Goal: Task Accomplishment & Management: Use online tool/utility

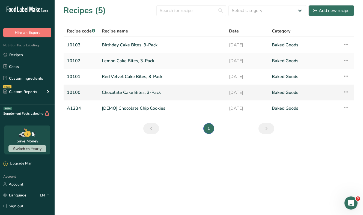
click at [108, 92] on link "Chocolate Cake Bites, 3-Pack" at bounding box center [162, 92] width 121 height 11
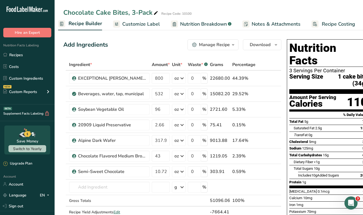
click at [335, 23] on span "Recipe Costing" at bounding box center [338, 23] width 33 height 7
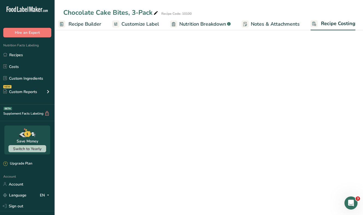
scroll to position [0, 57]
select select "12"
select select "5"
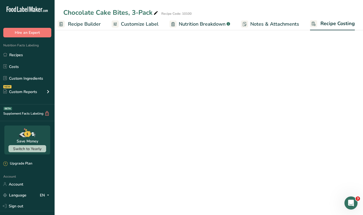
select select "12"
select select "5"
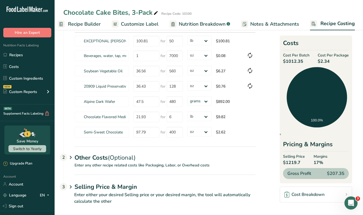
scroll to position [53, 0]
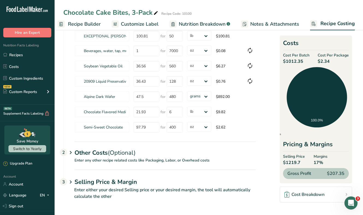
click at [72, 154] on icon at bounding box center [70, 153] width 7 height 10
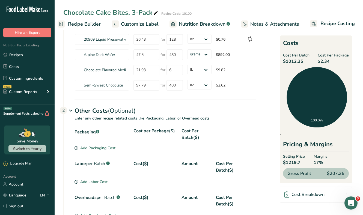
scroll to position [109, 0]
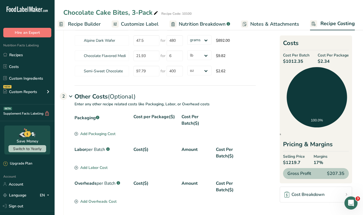
click at [94, 133] on div "Add Packaging Cost" at bounding box center [95, 134] width 41 height 6
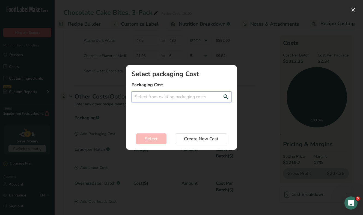
click at [162, 101] on input "Add New Recipe Cost Modal" at bounding box center [182, 97] width 100 height 11
click at [166, 134] on span "Create a new packaging cost" at bounding box center [161, 135] width 51 height 5
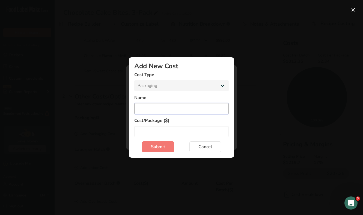
click at [159, 109] on input "Add New Cost Modal" at bounding box center [181, 108] width 95 height 11
type input "3-Pack Container"
click at [163, 132] on input "Add New Cost Modal" at bounding box center [181, 131] width 95 height 11
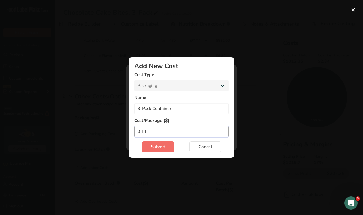
type input "0.11"
click at [156, 150] on span "Submit" at bounding box center [158, 147] width 14 height 7
select select "Add New Cost Modal"
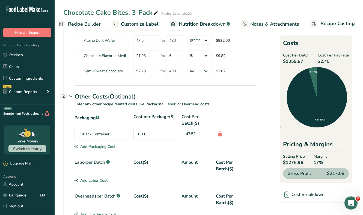
click at [105, 148] on div "Add Packaging Cost" at bounding box center [95, 147] width 41 height 6
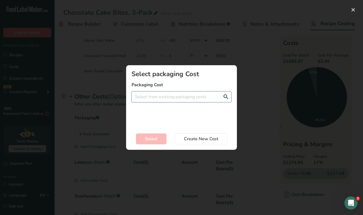
click at [177, 97] on input "Add New Recipe Cost Modal" at bounding box center [182, 97] width 100 height 11
click at [169, 135] on span "Create a new packaging cost" at bounding box center [161, 135] width 51 height 5
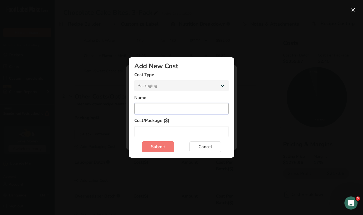
click at [165, 111] on input "Add New Cost Modal" at bounding box center [181, 108] width 95 height 11
type input "3-Pack Folded Sleeve"
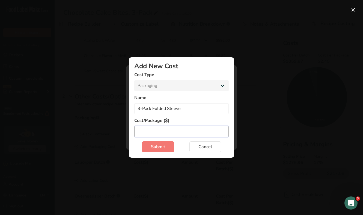
click at [163, 127] on input "Add New Cost Modal" at bounding box center [181, 131] width 95 height 11
type input "0.14"
click at [185, 123] on label "Cost/Package ($)" at bounding box center [181, 121] width 95 height 7
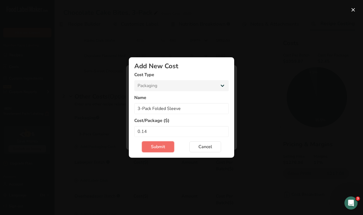
click at [162, 150] on span "Submit" at bounding box center [158, 147] width 14 height 7
select select "Add New Cost Modal"
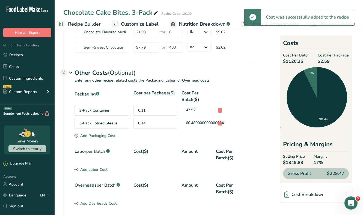
scroll to position [139, 0]
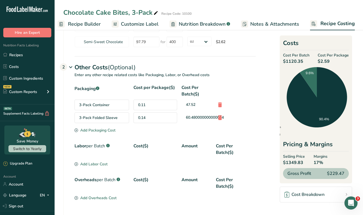
click at [105, 129] on div "Add Packaging Cost" at bounding box center [95, 131] width 41 height 6
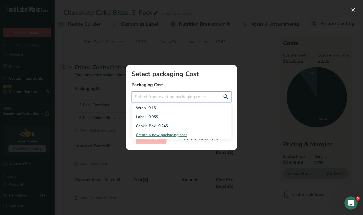
click at [164, 98] on input "Add New Recipe Cost Modal" at bounding box center [182, 97] width 100 height 11
click at [163, 133] on span "Create a new packaging cost" at bounding box center [161, 135] width 51 height 5
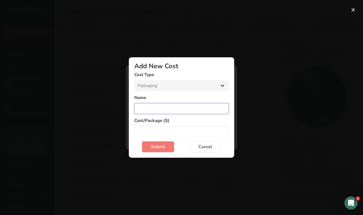
click at [163, 105] on input "Add New Cost Modal" at bounding box center [181, 108] width 95 height 11
type input "C"
type input "Baking Cups"
click at [151, 129] on input "Add New Cost Modal" at bounding box center [181, 131] width 95 height 11
type input "3"
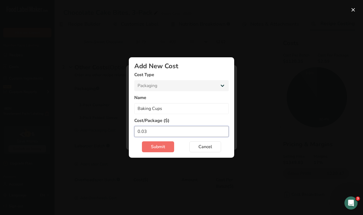
type input "0.03"
click at [159, 149] on span "Submit" at bounding box center [158, 147] width 14 height 7
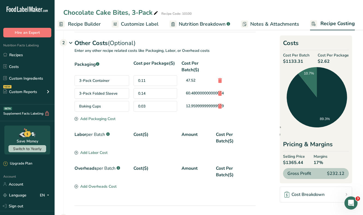
scroll to position [164, 0]
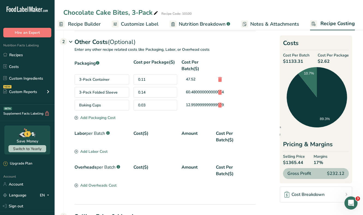
click at [100, 116] on div "Add Packaging Cost" at bounding box center [95, 118] width 41 height 6
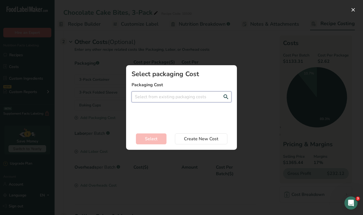
click at [162, 95] on input "Add New Recipe Cost Modal" at bounding box center [182, 97] width 100 height 11
click at [160, 134] on span "Create a new packaging cost" at bounding box center [161, 135] width 51 height 5
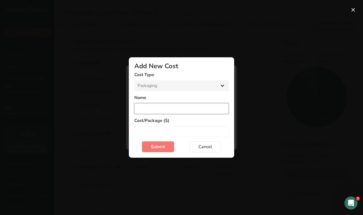
click at [155, 108] on input "Add New Cost Modal" at bounding box center [181, 108] width 95 height 11
type input "1oz Master"
click at [158, 130] on input "Add New Cost Modal" at bounding box center [181, 131] width 95 height 11
click at [150, 130] on input "0.52" at bounding box center [181, 131] width 95 height 11
type input "0.3"
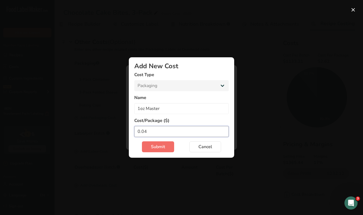
type input "0.04"
click at [153, 148] on span "Submit" at bounding box center [158, 147] width 14 height 7
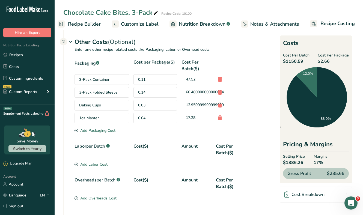
click at [163, 116] on div "0.04" at bounding box center [156, 118] width 44 height 11
click at [151, 119] on div "0.04" at bounding box center [156, 118] width 44 height 11
click at [140, 116] on div "0.04" at bounding box center [156, 118] width 44 height 11
click at [109, 117] on div "1oz Master" at bounding box center [102, 118] width 55 height 11
click at [221, 116] on icon at bounding box center [220, 118] width 7 height 10
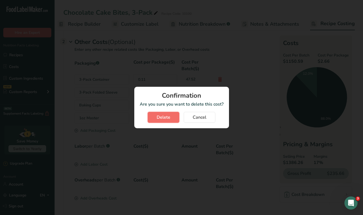
click at [167, 117] on span "Delete" at bounding box center [164, 117] width 14 height 7
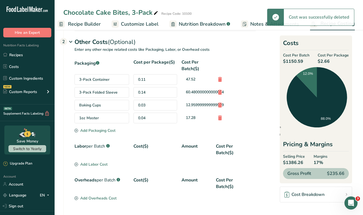
click at [96, 131] on div "Add Packaging Cost" at bounding box center [95, 131] width 41 height 6
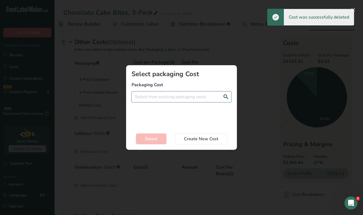
click at [163, 94] on input "Add New Recipe Cost Modal" at bounding box center [182, 97] width 100 height 11
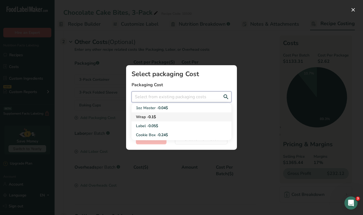
scroll to position [8, 0]
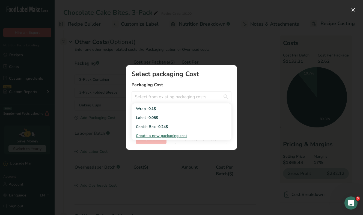
click at [160, 137] on span "Create a new packaging cost" at bounding box center [161, 135] width 51 height 5
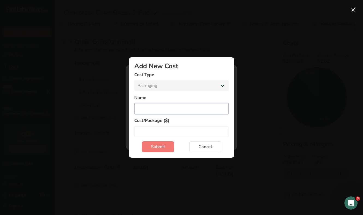
click at [166, 108] on input "Add New Cost Modal" at bounding box center [181, 108] width 95 height 11
type input "1oz Master"
click at [160, 132] on input "Add New Cost Modal" at bounding box center [181, 131] width 95 height 11
paste input "0.04325"
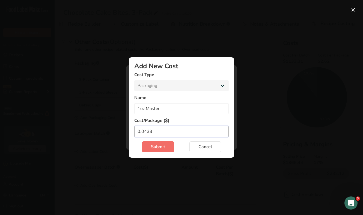
type input "0.0433"
click at [156, 150] on span "Submit" at bounding box center [158, 147] width 14 height 7
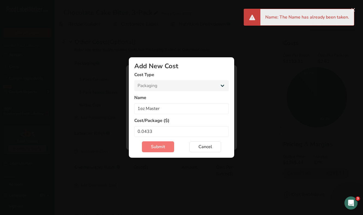
click at [172, 102] on div "Name 1oz Master" at bounding box center [181, 105] width 95 height 20
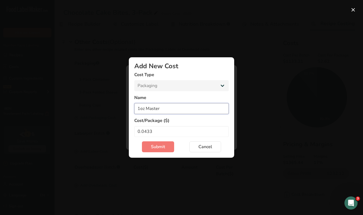
click at [171, 109] on input "1oz Master" at bounding box center [181, 108] width 95 height 11
type input "1oz Master Box"
click at [164, 149] on span "Submit" at bounding box center [158, 147] width 14 height 7
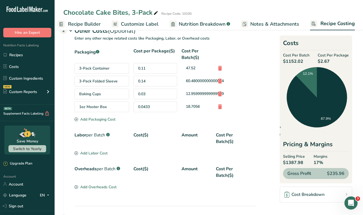
scroll to position [178, 0]
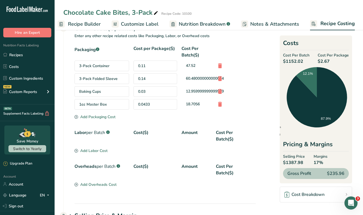
click at [100, 118] on div "Add Packaging Cost" at bounding box center [95, 117] width 41 height 6
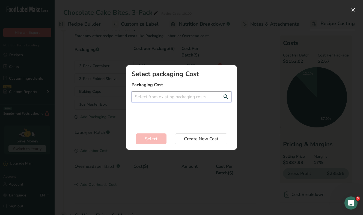
click at [162, 102] on input "Add New Recipe Cost Modal" at bounding box center [182, 97] width 100 height 11
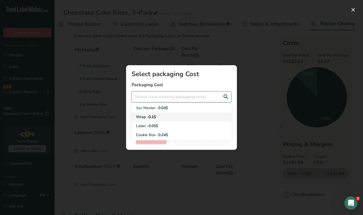
scroll to position [8, 0]
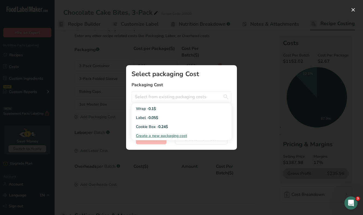
click at [163, 137] on span "Create a new packaging cost" at bounding box center [161, 135] width 51 height 5
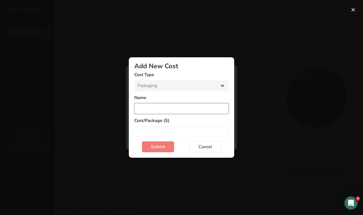
click at [159, 105] on input "Add New Cost Modal" at bounding box center [181, 108] width 95 height 11
type input "Tape"
click at [172, 131] on input "Add New Cost Modal" at bounding box center [181, 131] width 95 height 11
type input "3"
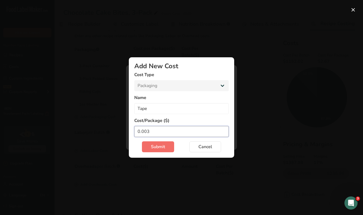
type input "0.003"
click at [157, 147] on span "Submit" at bounding box center [158, 147] width 14 height 7
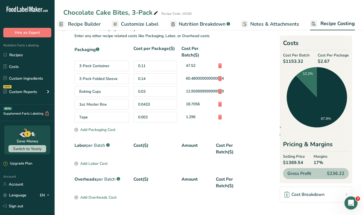
click at [110, 117] on div "Tape" at bounding box center [102, 117] width 55 height 11
click at [139, 117] on div "0.003" at bounding box center [156, 117] width 44 height 11
click at [218, 116] on icon at bounding box center [220, 117] width 7 height 10
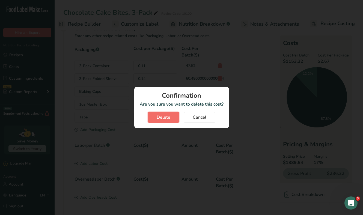
click at [166, 121] on span "Delete" at bounding box center [164, 117] width 14 height 7
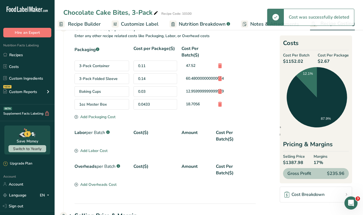
click at [100, 116] on div "Add Packaging Cost" at bounding box center [95, 117] width 41 height 6
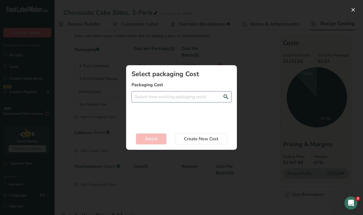
click at [166, 96] on input "Add New Recipe Cost Modal" at bounding box center [182, 97] width 100 height 11
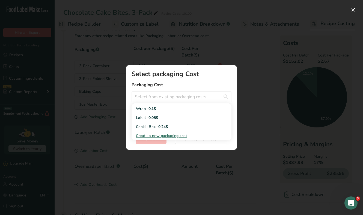
click at [158, 136] on span "Create a new packaging cost" at bounding box center [161, 135] width 51 height 5
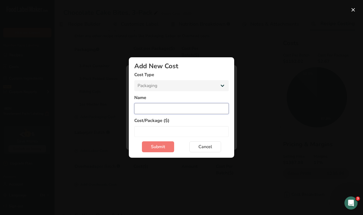
click at [159, 108] on input "Add New Cost Modal" at bounding box center [181, 108] width 95 height 11
type input "Master Box Tape"
click at [163, 128] on input "Add New Cost Modal" at bounding box center [181, 131] width 95 height 11
type input "2"
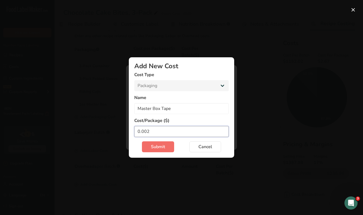
type input "0.002"
click at [156, 147] on span "Submit" at bounding box center [158, 147] width 14 height 7
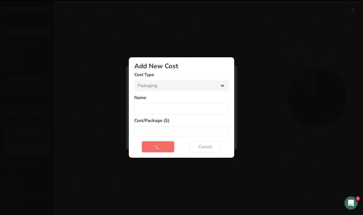
select select "Add New Cost Modal"
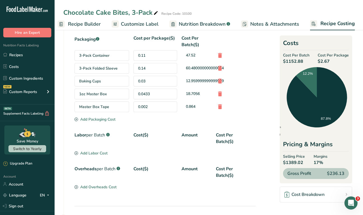
scroll to position [190, 0]
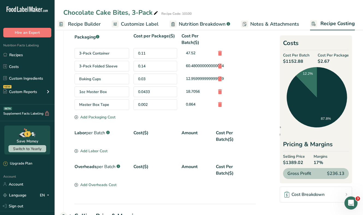
click at [98, 118] on div "Add Packaging Cost" at bounding box center [95, 117] width 41 height 6
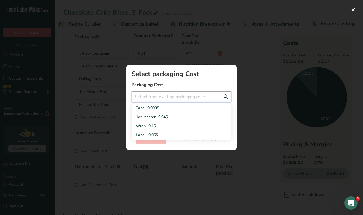
click at [160, 98] on input "Add New Recipe Cost Modal" at bounding box center [182, 97] width 100 height 11
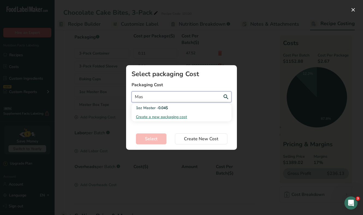
type input "Mas"
click at [159, 117] on span "Create a new packaging cost" at bounding box center [161, 116] width 51 height 5
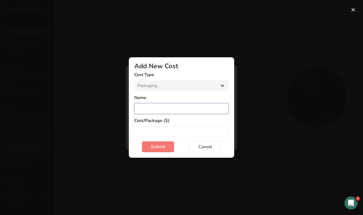
click at [155, 111] on input "Add New Cost Modal" at bounding box center [181, 108] width 95 height 11
type input "Master Label"
click at [175, 102] on div "Name Master Label" at bounding box center [181, 105] width 95 height 20
click at [173, 122] on label "Cost/Package ($)" at bounding box center [181, 121] width 95 height 7
click at [172, 131] on input "Add New Cost Modal" at bounding box center [181, 131] width 95 height 11
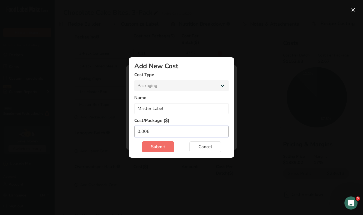
type input "0.006"
click at [160, 145] on span "Submit" at bounding box center [158, 147] width 14 height 7
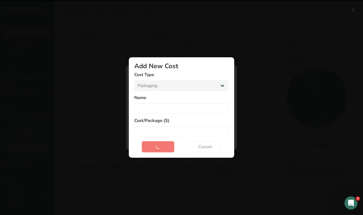
select select "Add New Cost Modal"
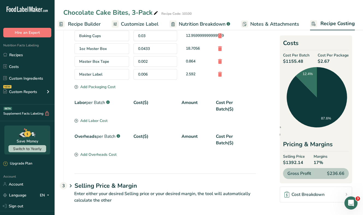
scroll to position [237, 0]
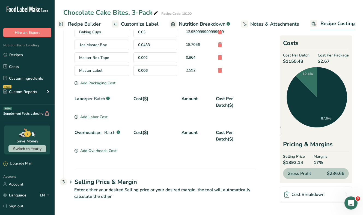
click at [98, 117] on div "Add Labor Cost" at bounding box center [91, 117] width 33 height 6
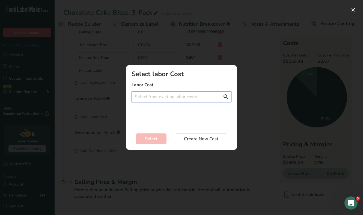
click at [165, 97] on input "Add New Recipe Cost Modal" at bounding box center [182, 97] width 100 height 11
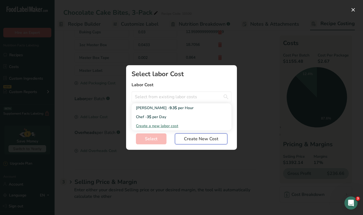
click at [191, 138] on span "Create New Cost" at bounding box center [201, 139] width 34 height 7
select select "2"
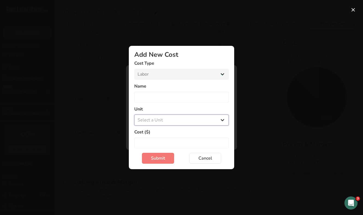
click at [202, 120] on select "Select a Unit Day Hour" at bounding box center [181, 120] width 95 height 11
click at [173, 96] on input "Add New Cost Modal" at bounding box center [181, 97] width 95 height 11
type input "Cake Maker"
click at [175, 121] on select "Select a Unit Day Hour" at bounding box center [181, 120] width 95 height 11
select select "1"
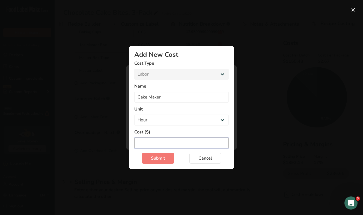
click at [171, 140] on input "Add New Cost Modal" at bounding box center [181, 143] width 95 height 11
type input "18"
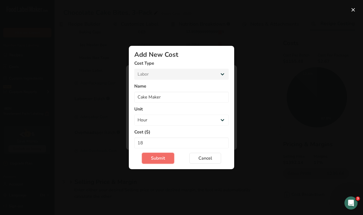
click at [165, 158] on span "Submit" at bounding box center [158, 158] width 14 height 7
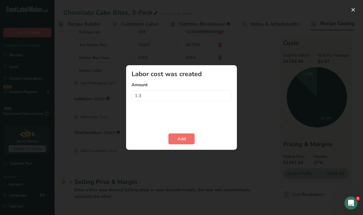
type input "1.3"
click at [190, 137] on button "Add" at bounding box center [182, 139] width 26 height 11
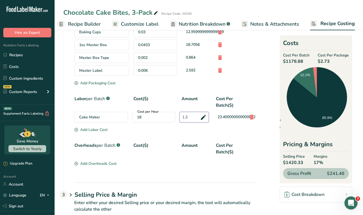
click at [189, 116] on input "1.3" at bounding box center [194, 117] width 29 height 11
type input "1"
type input "2"
click at [186, 90] on div "Packaging .a-a{fill:#347362;}.b-a{fill:#fff;} Cost per Package($) Cost Per Batc…" at bounding box center [165, 77] width 181 height 182
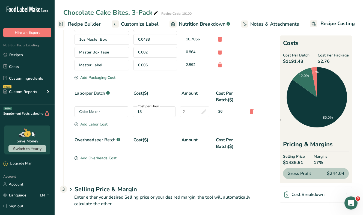
scroll to position [243, 0]
click at [104, 124] on div "Add Labor Cost" at bounding box center [91, 124] width 33 height 6
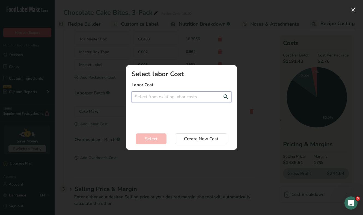
click at [158, 99] on input "Add New Recipe Cost Modal" at bounding box center [182, 97] width 100 height 11
click at [162, 125] on span "Create a new labor cost" at bounding box center [157, 126] width 42 height 5
select select "2"
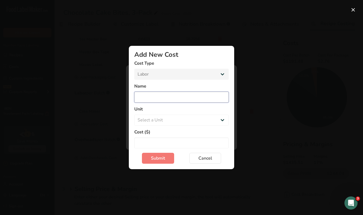
click at [165, 98] on input "Add New Cost Modal" at bounding box center [181, 97] width 95 height 11
type input "Encruster"
click at [165, 115] on select "Select a Unit Day Hour" at bounding box center [181, 120] width 95 height 11
select select "1"
click at [163, 145] on input "Add New Cost Modal" at bounding box center [181, 143] width 95 height 11
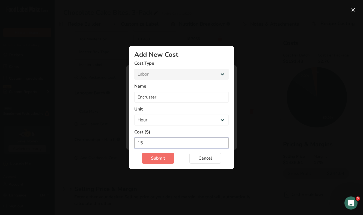
type input "15"
click at [163, 159] on span "Submit" at bounding box center [158, 158] width 14 height 7
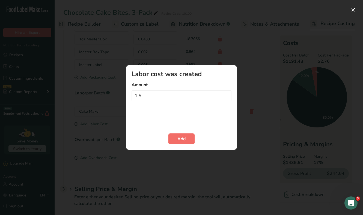
type input "1.5"
click at [182, 139] on span "Add" at bounding box center [182, 139] width 8 height 7
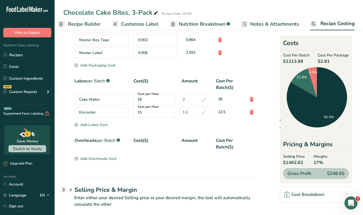
scroll to position [263, 0]
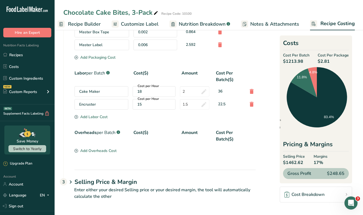
click at [101, 118] on div "Add Labor Cost" at bounding box center [91, 117] width 33 height 6
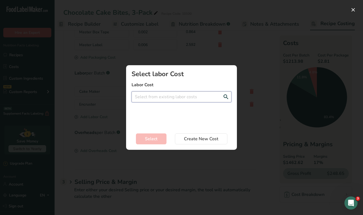
click at [148, 99] on input "Add New Recipe Cost Modal" at bounding box center [182, 97] width 100 height 11
click at [151, 128] on span "Create a new labor cost" at bounding box center [157, 126] width 42 height 5
select select "2"
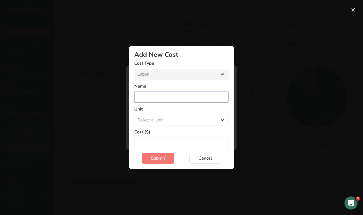
click at [165, 93] on input "Add New Cost Modal" at bounding box center [181, 97] width 95 height 11
type input "Enrobers"
click at [169, 122] on select "Select a Unit Day Hour" at bounding box center [181, 120] width 95 height 11
select select "1"
click at [164, 144] on input "Add New Cost Modal" at bounding box center [181, 143] width 95 height 11
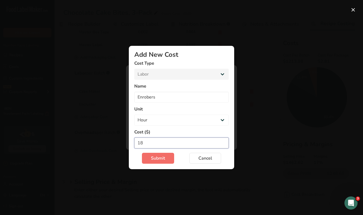
type input "18"
click at [159, 160] on span "Submit" at bounding box center [158, 158] width 14 height 7
select select "Add New Cost Modal"
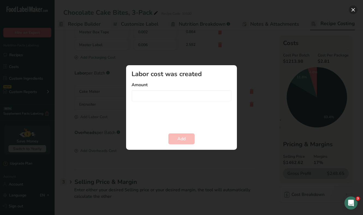
click at [350, 11] on button "Add New Recipe Cost Modal" at bounding box center [353, 9] width 9 height 9
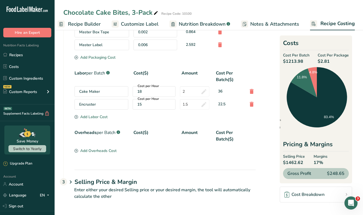
click at [93, 117] on div "Add Labor Cost" at bounding box center [91, 117] width 33 height 6
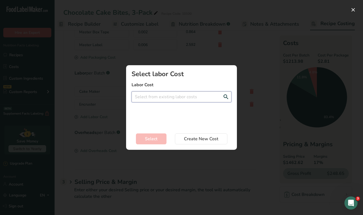
click at [180, 100] on input "Add New Recipe Cost Modal" at bounding box center [182, 97] width 100 height 11
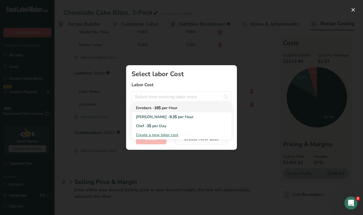
click at [159, 107] on span "18$" at bounding box center [157, 107] width 7 height 5
type input "Enrobers - 18$ per Hour"
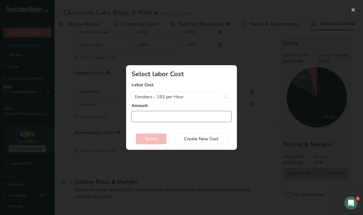
click at [171, 119] on input "Add New Recipe Cost Modal" at bounding box center [182, 116] width 100 height 11
type input "1.25"
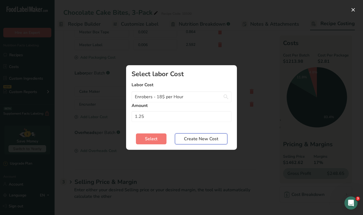
click at [193, 139] on span "Create New Cost" at bounding box center [201, 139] width 34 height 7
select select "2"
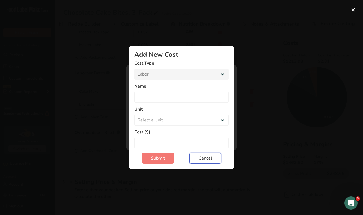
click at [203, 156] on span "Cancel" at bounding box center [206, 158] width 14 height 7
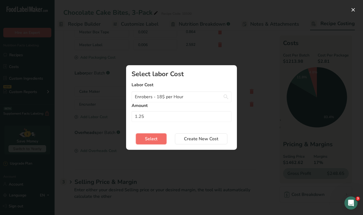
click at [154, 141] on span "Select" at bounding box center [151, 139] width 13 height 7
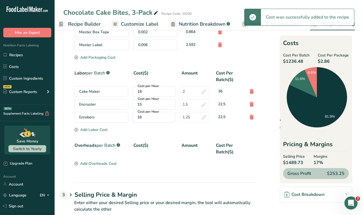
click at [145, 90] on div "18" at bounding box center [154, 92] width 34 height 6
click at [140, 94] on div "18" at bounding box center [154, 92] width 34 height 6
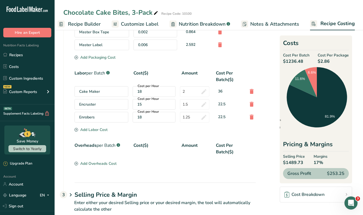
scroll to position [273, 0]
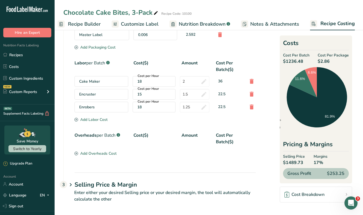
click at [94, 118] on div "Add Labor Cost" at bounding box center [91, 120] width 33 height 6
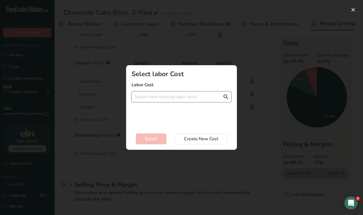
click at [169, 100] on input "Add New Recipe Cost Modal" at bounding box center [182, 97] width 100 height 11
click at [160, 124] on span "Create a new labor cost" at bounding box center [157, 126] width 42 height 5
select select "2"
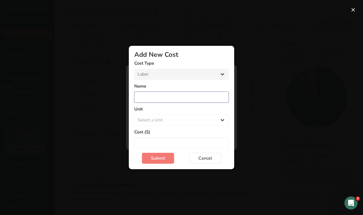
click at [157, 95] on input "Add New Cost Modal" at bounding box center [181, 97] width 95 height 11
type input "Packaging"
click at [157, 118] on select "Select a Unit Day Hour" at bounding box center [181, 120] width 95 height 11
select select "1"
click at [157, 141] on input "Add New Cost Modal" at bounding box center [181, 143] width 95 height 11
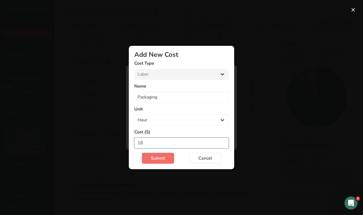
type input "18"
click at [161, 159] on span "Submit" at bounding box center [158, 158] width 14 height 7
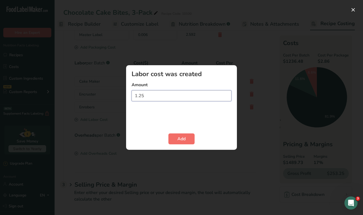
type input "1.25"
click at [178, 137] on span "Add" at bounding box center [182, 139] width 8 height 7
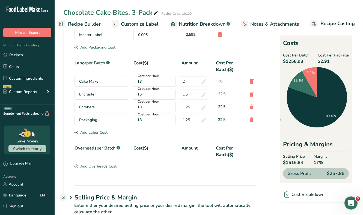
click at [104, 131] on div "Add Labor Cost" at bounding box center [91, 133] width 33 height 6
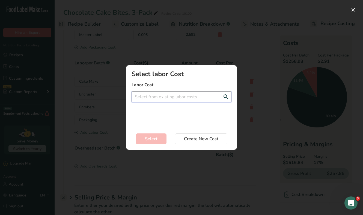
click at [160, 98] on input "Add New Recipe Cost Modal" at bounding box center [182, 97] width 100 height 11
click at [159, 125] on span "Create a new labor cost" at bounding box center [157, 126] width 42 height 5
select select "2"
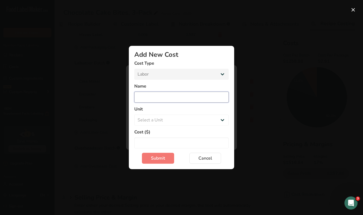
click at [157, 93] on input "Add New Cost Modal" at bounding box center [181, 97] width 95 height 11
type input "Cleaner"
click at [158, 118] on select "Select a Unit Day Hour" at bounding box center [181, 120] width 95 height 11
select select "1"
click at [157, 142] on input "Add New Cost Modal" at bounding box center [181, 143] width 95 height 11
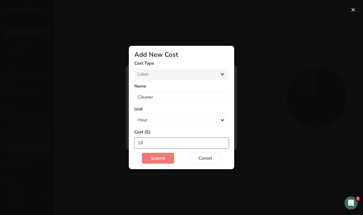
type input "18"
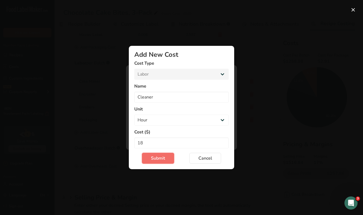
click at [165, 157] on span "Submit" at bounding box center [158, 158] width 14 height 7
select select "Add New Cost Modal"
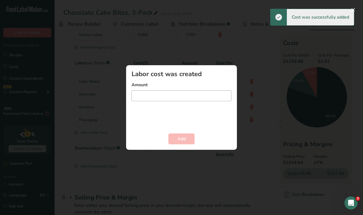
click at [162, 101] on input "Add New Recipe Cost Modal" at bounding box center [182, 95] width 100 height 11
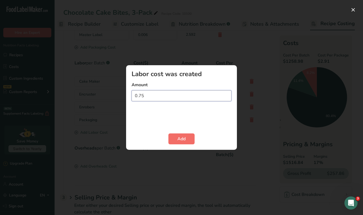
type input "0.75"
click at [179, 136] on span "Add" at bounding box center [182, 139] width 8 height 7
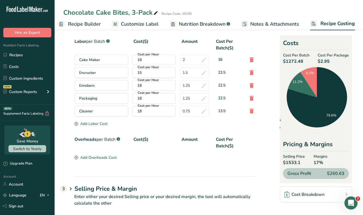
scroll to position [301, 0]
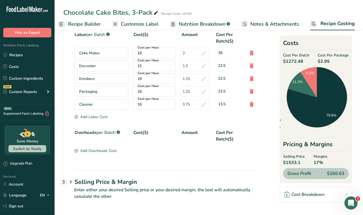
click at [98, 153] on div "Add Overheads Cost" at bounding box center [96, 151] width 42 height 6
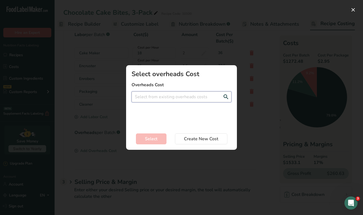
click at [167, 96] on input "Add New Recipe Cost Modal" at bounding box center [182, 97] width 100 height 11
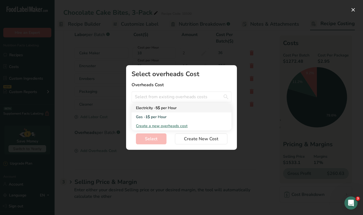
click at [164, 105] on span "per Hour" at bounding box center [169, 107] width 16 height 5
type input "Electricity - 5$ per Hour"
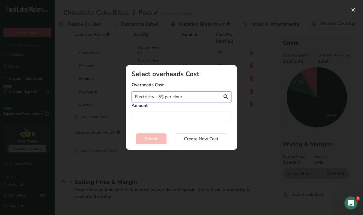
click at [178, 97] on input "Electricity - 5$ per Hour" at bounding box center [182, 97] width 100 height 11
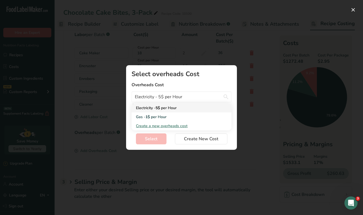
click at [180, 106] on div "Electricity - 5$ per Hour" at bounding box center [177, 108] width 83 height 6
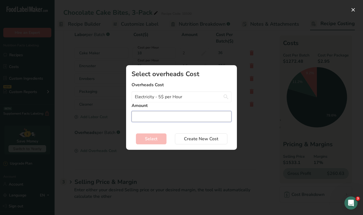
click at [169, 118] on input "Add New Recipe Cost Modal" at bounding box center [182, 116] width 100 height 11
type input "8"
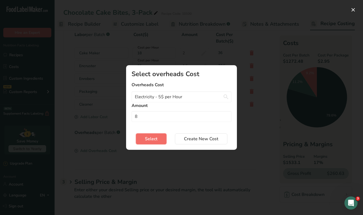
click at [152, 140] on span "Select" at bounding box center [151, 139] width 13 height 7
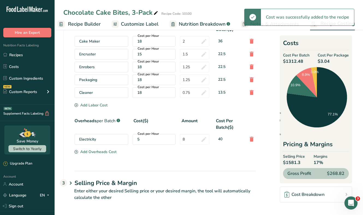
scroll to position [314, 0]
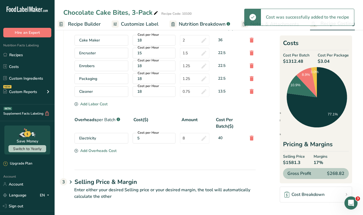
click at [107, 148] on div "Overheads per Batch .a-a{fill:#347362;}.b-a{fill:#fff;} Cost($) Amount Cost Per…" at bounding box center [165, 132] width 181 height 31
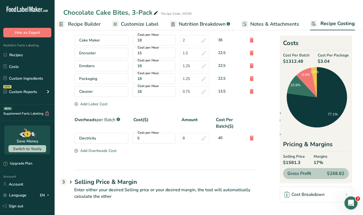
click at [103, 153] on div "Add Overheads Cost" at bounding box center [96, 151] width 42 height 6
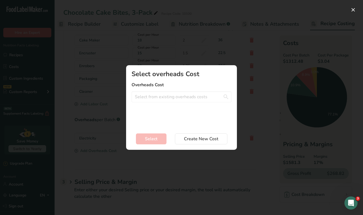
click at [168, 104] on div "Select overheads Cost Overheads Cost Gas - 1$ per Hour Create a new overheads c…" at bounding box center [182, 99] width 100 height 56
click at [170, 99] on input "Add New Recipe Cost Modal" at bounding box center [182, 97] width 100 height 11
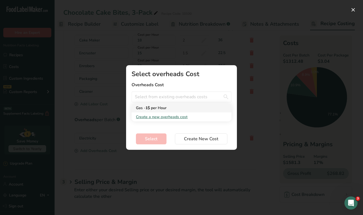
click at [151, 107] on div "Gas - 1$ per Hour" at bounding box center [177, 108] width 83 height 6
type input "Gas - 1$ per Hour"
click at [174, 117] on input "Add New Recipe Cost Modal" at bounding box center [182, 116] width 100 height 11
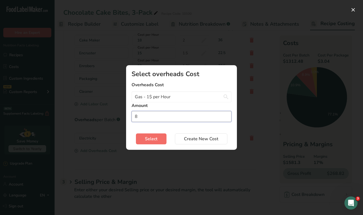
type input "8"
click at [158, 138] on button "Select" at bounding box center [151, 139] width 31 height 11
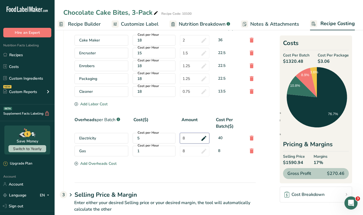
click at [188, 140] on input "8" at bounding box center [195, 138] width 30 height 11
type input "1.33"
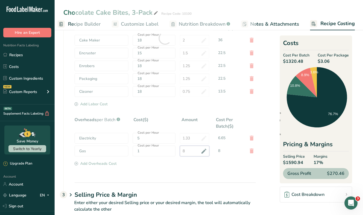
click at [188, 149] on div "Packaging .a-a{fill:#347362;}.b-a{fill:#fff;} Cost per Package($) Cost Per Batc…" at bounding box center [165, 38] width 181 height 259
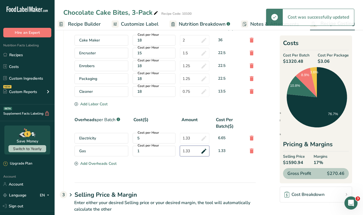
type input "8"
click at [168, 162] on section "Overheads per Batch .a-a{fill:#347362;}.b-a{fill:#fff;} Cost($) Amount Cost Per…" at bounding box center [165, 142] width 181 height 51
click at [191, 152] on input "8" at bounding box center [195, 151] width 30 height 11
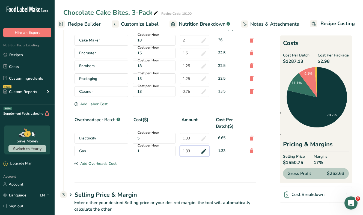
type input "1.33"
click at [170, 161] on div "Packaging .a-a{fill:#347362;}.b-a{fill:#fff;} Cost per Package($) Cost Per Batc…" at bounding box center [165, 38] width 181 height 259
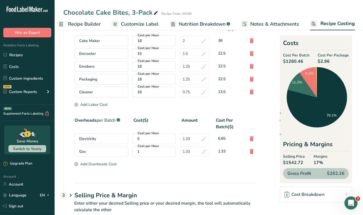
scroll to position [308, 0]
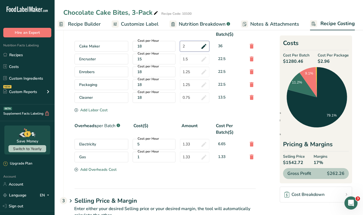
click at [189, 51] on input "2" at bounding box center [195, 46] width 30 height 11
type input "1.3"
click at [178, 35] on div "Packaging .a-a{fill:#347362;}.b-a{fill:#fff;} Cost per Package($) Cost Per Batc…" at bounding box center [165, 44] width 181 height 259
drag, startPoint x: 191, startPoint y: 143, endPoint x: 182, endPoint y: 139, distance: 9.3
click at [182, 139] on input "1.33" at bounding box center [195, 144] width 30 height 11
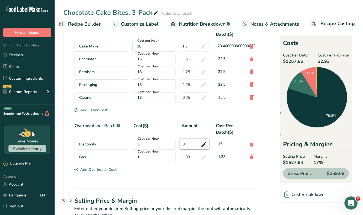
type input "3"
click at [172, 113] on div "Packaging .a-a{fill:#347362;}.b-a{fill:#fff;} Cost per Package($) Cost Per Batc…" at bounding box center [165, 44] width 181 height 259
drag, startPoint x: 193, startPoint y: 157, endPoint x: 184, endPoint y: 156, distance: 9.1
click at [184, 156] on input "1.33" at bounding box center [195, 157] width 30 height 11
type input "3"
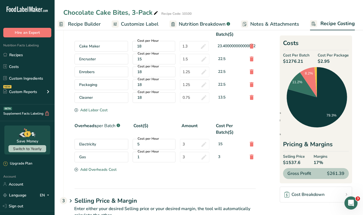
click at [180, 172] on div "Packaging .a-a{fill:#347362;}.b-a{fill:#fff;} Cost per Package($) Cost Per Batc…" at bounding box center [165, 44] width 181 height 259
click at [187, 144] on input "3" at bounding box center [195, 144] width 30 height 11
click at [187, 158] on div "Packaging .a-a{fill:#347362;}.b-a{fill:#fff;} Cost per Package($) Cost Per Batc…" at bounding box center [165, 44] width 181 height 259
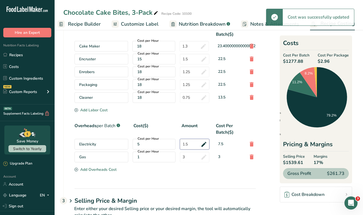
drag, startPoint x: 188, startPoint y: 145, endPoint x: 182, endPoint y: 145, distance: 6.3
click at [182, 145] on input "1.5" at bounding box center [195, 144] width 30 height 11
type input "2"
click at [187, 157] on div "Packaging .a-a{fill:#347362;}.b-a{fill:#fff;} Cost per Package($) Cost Per Batc…" at bounding box center [165, 44] width 181 height 259
click at [187, 146] on input "2" at bounding box center [195, 144] width 30 height 11
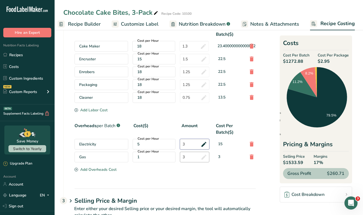
type input "3"
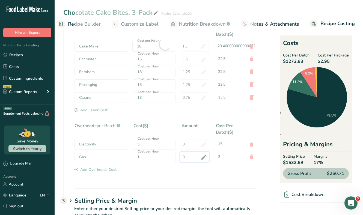
click at [184, 157] on div "Packaging .a-a{fill:#347362;}.b-a{fill:#fff;} Cost per Package($) Cost Per Batc…" at bounding box center [165, 44] width 181 height 259
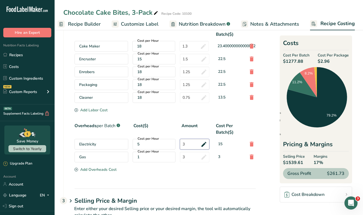
click at [187, 145] on input "3" at bounding box center [195, 144] width 30 height 11
type input "2.3"
click at [187, 155] on div "Packaging .a-a{fill:#347362;}.b-a{fill:#fff;} Cost per Package($) Cost Per Batc…" at bounding box center [165, 44] width 181 height 259
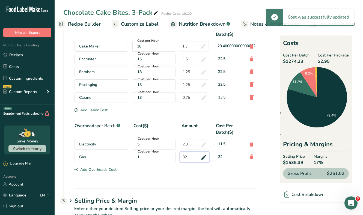
type input "3"
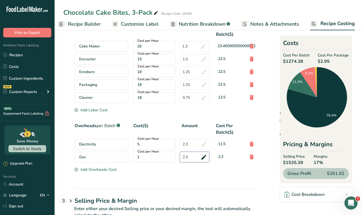
type input "2.3"
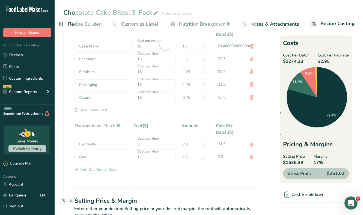
click at [169, 113] on div "Packaging .a-a{fill:#347362;}.b-a{fill:#fff;} Cost per Package($) Cost Per Batc…" at bounding box center [165, 44] width 181 height 259
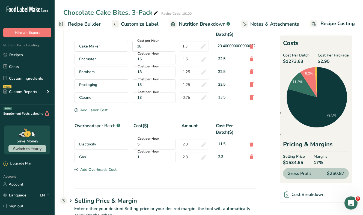
click at [96, 171] on div "Add Overheads Cost" at bounding box center [96, 170] width 42 height 6
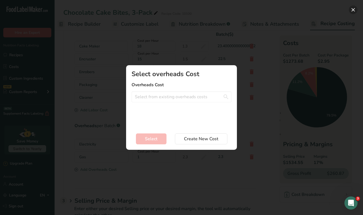
click at [356, 10] on button "Add New Recipe Cost Modal" at bounding box center [353, 9] width 9 height 9
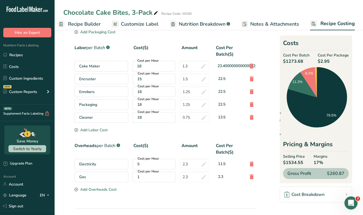
scroll to position [287, 0]
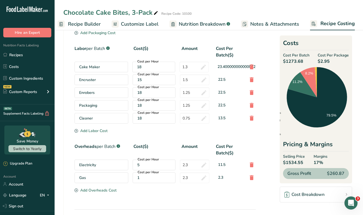
click at [149, 94] on div "18" at bounding box center [154, 93] width 34 height 6
click at [148, 90] on div "18" at bounding box center [154, 93] width 34 height 6
click at [24, 64] on link "Costs" at bounding box center [27, 66] width 55 height 10
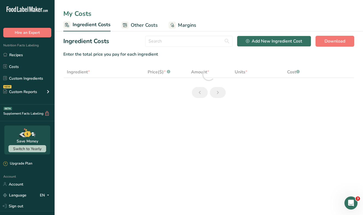
select select "5"
select select "12"
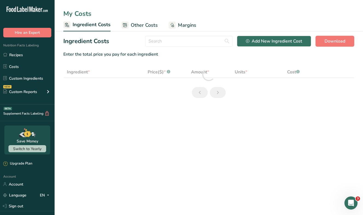
select select "5"
select select "12"
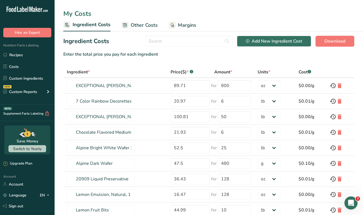
click at [134, 32] on section "Ingredient Costs Add New Ingredient Cost Download Enter the total price you pay…" at bounding box center [209, 144] width 309 height 227
click at [135, 27] on span "Other Costs" at bounding box center [144, 25] width 27 height 7
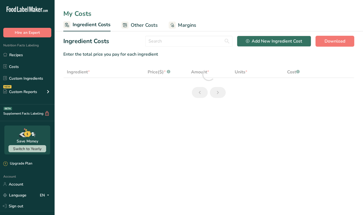
select select "5"
select select "12"
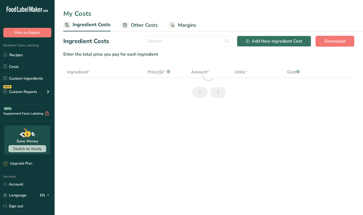
select select "5"
select select "12"
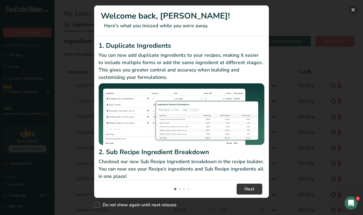
click at [355, 9] on button "New Features" at bounding box center [353, 9] width 9 height 9
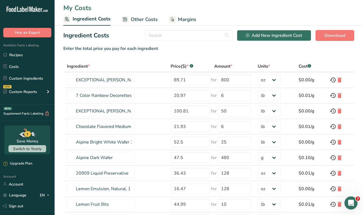
scroll to position [7, 0]
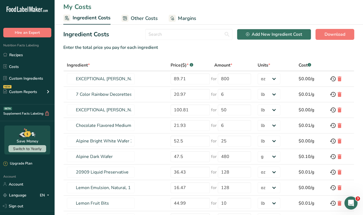
click at [135, 18] on span "Other Costs" at bounding box center [144, 18] width 27 height 7
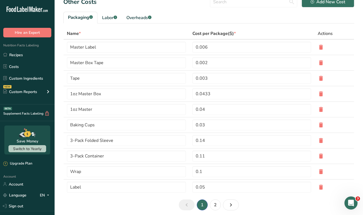
scroll to position [39, 0]
click at [109, 17] on div "Labor .a-a{fill:#347362;}.b-a{fill:#fff;}" at bounding box center [109, 18] width 15 height 7
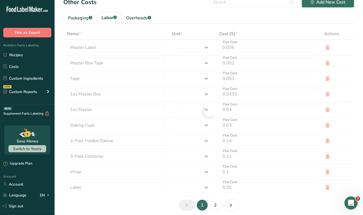
type input "Cleaner"
type input "Packaging"
type input "Enrobers"
type input "Encruster"
type input "Cake Maker"
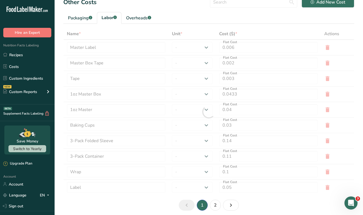
type input "Baker"
type input "Chef"
type input "18"
select select "1"
type input "18"
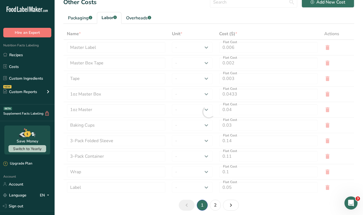
select select "1"
type input "18"
select select "1"
type input "15"
select select "1"
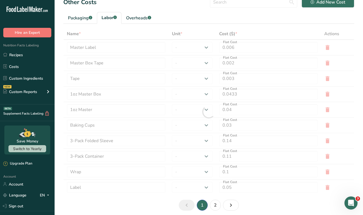
type input "18"
select select "1"
type input "9.3"
select select "1"
type input "3"
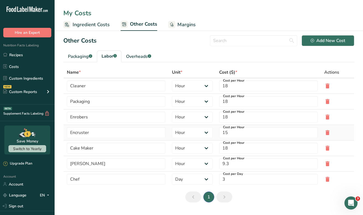
scroll to position [0, 0]
click at [325, 163] on icon at bounding box center [328, 164] width 7 height 10
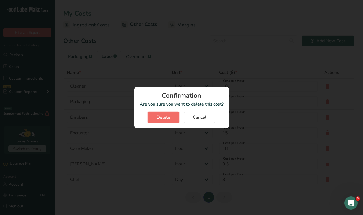
click at [171, 116] on button "Delete" at bounding box center [164, 117] width 32 height 11
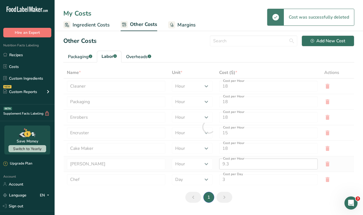
type input "Chef"
type input "3"
select select "2"
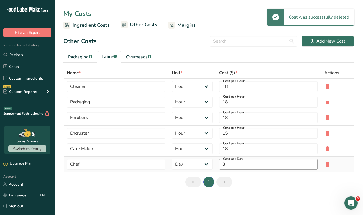
scroll to position [0, 0]
click at [326, 163] on icon at bounding box center [328, 165] width 7 height 10
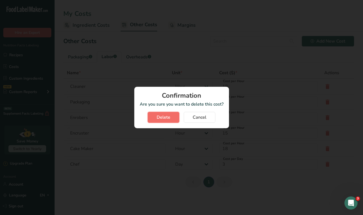
click at [167, 117] on span "Delete" at bounding box center [164, 117] width 14 height 7
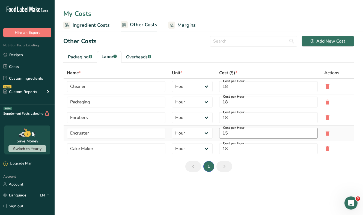
click at [234, 135] on input "15" at bounding box center [268, 133] width 99 height 11
click at [256, 172] on section "Other Costs Add New Cost Packaging .a-a{fill:#347362;}.b-a{fill:#fff;} Labor .a…" at bounding box center [209, 105] width 309 height 149
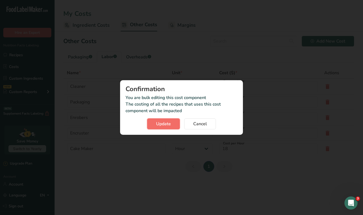
click at [165, 125] on span "Update" at bounding box center [163, 124] width 15 height 7
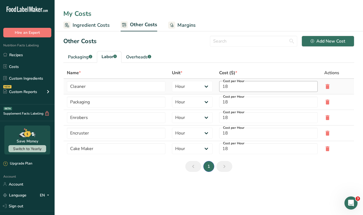
drag, startPoint x: 239, startPoint y: 85, endPoint x: 224, endPoint y: 81, distance: 16.0
click at [224, 81] on div "Cost per Hour 18" at bounding box center [268, 86] width 99 height 11
drag, startPoint x: 236, startPoint y: 132, endPoint x: 219, endPoint y: 133, distance: 17.2
click at [219, 133] on td "Cost per Hour 18" at bounding box center [268, 134] width 105 height 16
type input "15"
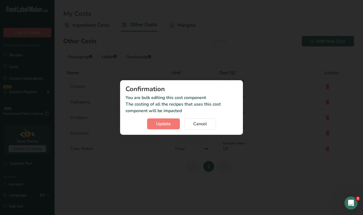
drag, startPoint x: 237, startPoint y: 89, endPoint x: 226, endPoint y: 89, distance: 11.0
click at [226, 89] on section "Other Costs Add New Cost Packaging .a-a{fill:#347362;}.b-a{fill:#fff;} Labor .a…" at bounding box center [209, 105] width 309 height 149
click at [168, 121] on span "Update" at bounding box center [163, 124] width 15 height 7
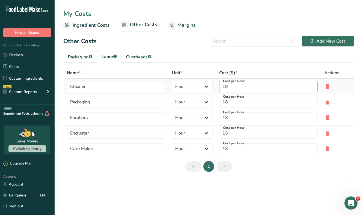
drag, startPoint x: 228, startPoint y: 88, endPoint x: 222, endPoint y: 88, distance: 6.6
click at [222, 88] on input "18" at bounding box center [268, 86] width 99 height 11
type input "15"
click at [224, 60] on section "Other Costs Add New Cost Packaging .a-a{fill:#347362;}.b-a{fill:#fff;} Labor .a…" at bounding box center [209, 105] width 309 height 149
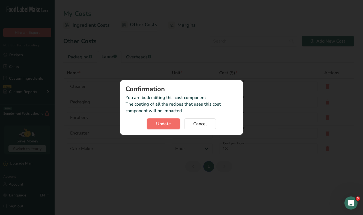
click at [158, 127] on button "Update" at bounding box center [163, 124] width 33 height 11
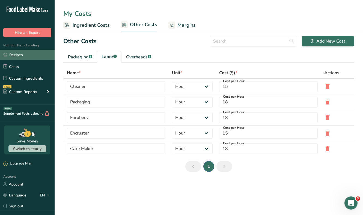
click at [22, 57] on link "Recipes" at bounding box center [27, 55] width 55 height 10
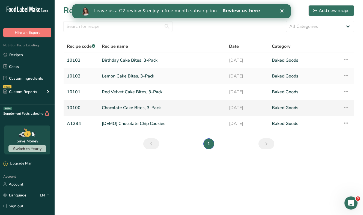
click at [124, 106] on link "Chocolate Cake Bites, 3-Pack" at bounding box center [162, 107] width 121 height 11
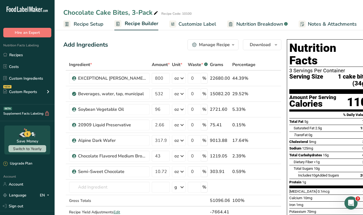
scroll to position [0, 57]
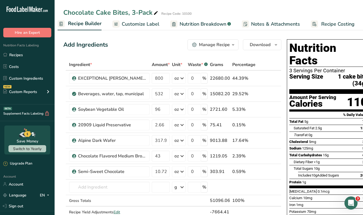
click at [334, 22] on span "Recipe Costing" at bounding box center [338, 23] width 33 height 7
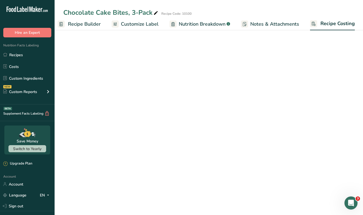
select select "12"
select select "5"
select select "12"
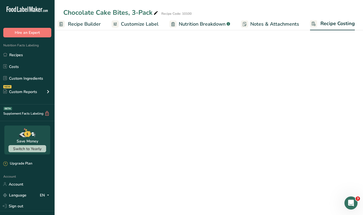
select select "5"
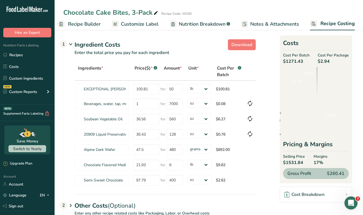
click at [327, 24] on span "Recipe Costing" at bounding box center [338, 23] width 34 height 7
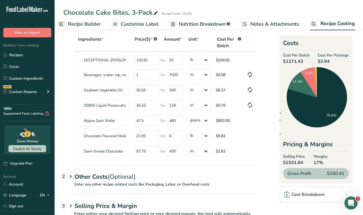
scroll to position [27, 0]
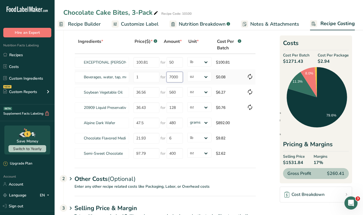
click at [176, 78] on input "7000" at bounding box center [175, 77] width 16 height 11
type input "532"
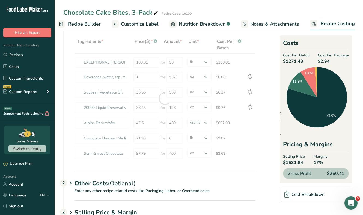
click at [265, 83] on section "Download Ingredient Costs 1 Enter the total price you pay for each ingredient I…" at bounding box center [208, 123] width 291 height 227
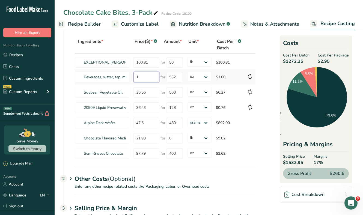
click at [152, 75] on input "1" at bounding box center [147, 77] width 26 height 11
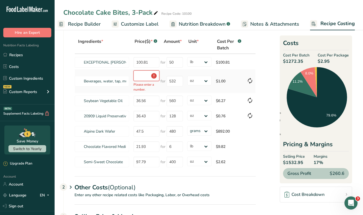
type input "0"
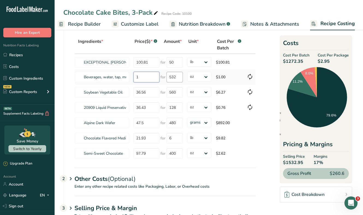
type input "1"
click at [176, 75] on input "532" at bounding box center [175, 77] width 16 height 11
drag, startPoint x: 176, startPoint y: 75, endPoint x: 163, endPoint y: 75, distance: 13.1
click at [163, 75] on div "for 532" at bounding box center [172, 77] width 22 height 11
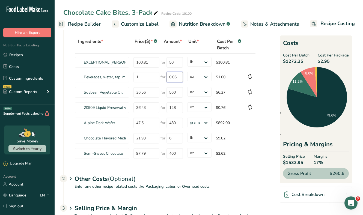
type input "0.06"
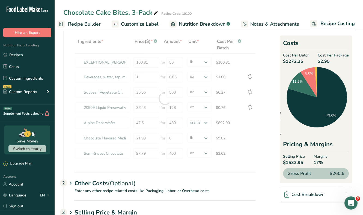
click at [269, 45] on section "Download Ingredient Costs 1 Enter the total price you pay for each ingredient I…" at bounding box center [208, 123] width 291 height 227
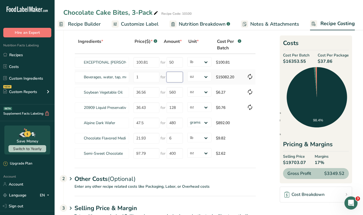
click at [174, 77] on input "number" at bounding box center [175, 77] width 16 height 11
type input "6"
type input "0.06"
click at [268, 78] on section "Download Ingredient Costs 1 Enter the total price you pay for each ingredient I…" at bounding box center [208, 121] width 291 height 222
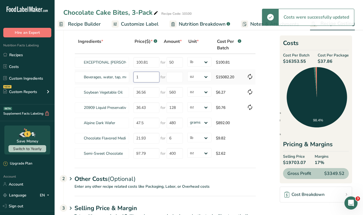
click at [141, 78] on input "1" at bounding box center [147, 77] width 26 height 11
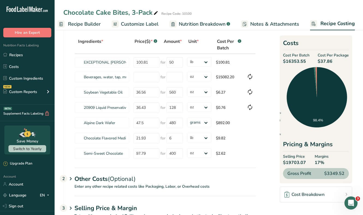
click at [271, 76] on section "Download Ingredient Costs 1 Enter the total price you pay for each ingredient I…" at bounding box center [208, 121] width 291 height 222
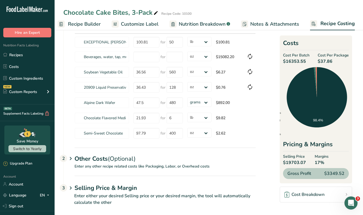
scroll to position [53, 0]
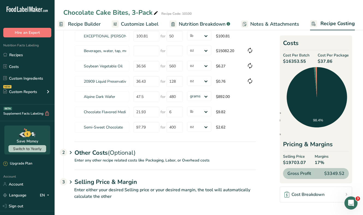
click at [92, 156] on div "Other Costs (Optional) 2" at bounding box center [165, 150] width 181 height 16
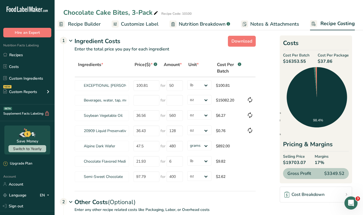
scroll to position [4, 0]
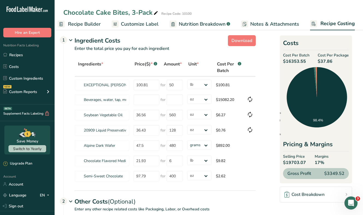
click at [251, 99] on icon at bounding box center [250, 100] width 7 height 10
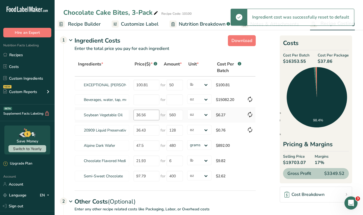
type input "36.43"
type input "128"
select select
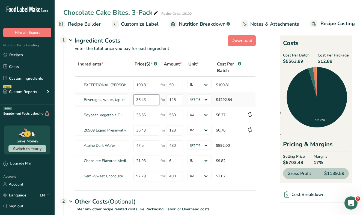
click at [148, 101] on input "36.43" at bounding box center [147, 100] width 26 height 11
type input "0"
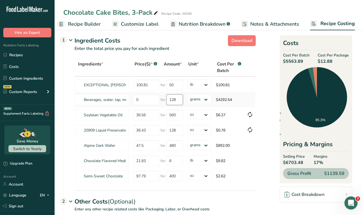
click at [174, 98] on input "128" at bounding box center [175, 100] width 16 height 11
type input "0"
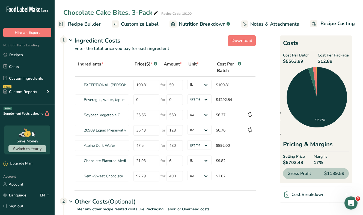
scroll to position [13, 0]
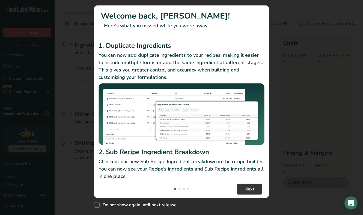
select select "12"
select select "5"
select select "12"
select select "5"
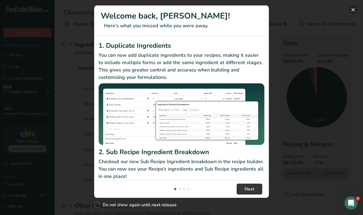
click at [352, 8] on button "New Features" at bounding box center [353, 9] width 9 height 9
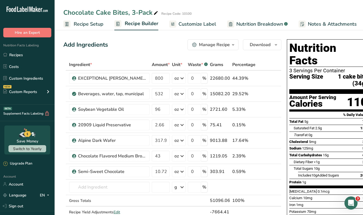
click at [93, 25] on span "Recipe Setup" at bounding box center [89, 23] width 30 height 7
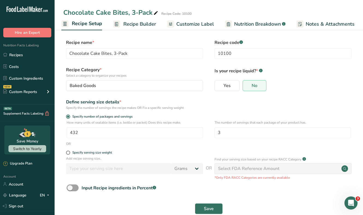
click at [121, 23] on link "Recipe Builder" at bounding box center [134, 24] width 43 height 12
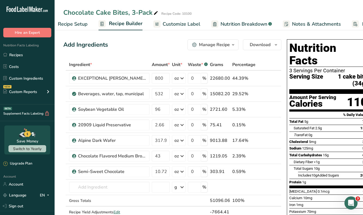
scroll to position [0, 53]
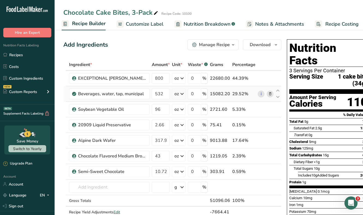
click at [269, 95] on icon at bounding box center [271, 94] width 4 height 6
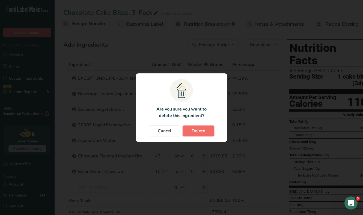
click at [202, 131] on span "Delete" at bounding box center [199, 131] width 14 height 7
type input "96"
type input "2.66"
type input "317.95"
type input "43"
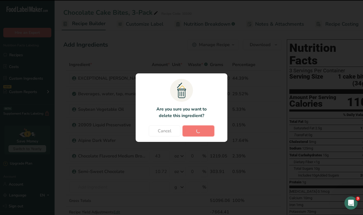
type input "10.72"
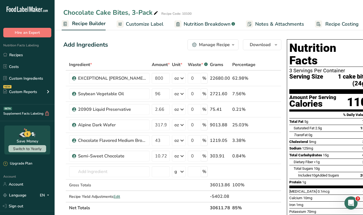
scroll to position [0, 57]
click at [322, 25] on span "Recipe Costing" at bounding box center [338, 23] width 33 height 7
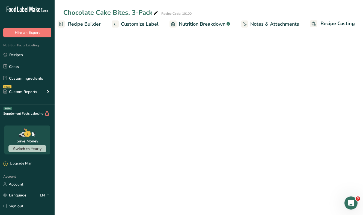
select select "12"
select select "5"
select select "12"
select select "5"
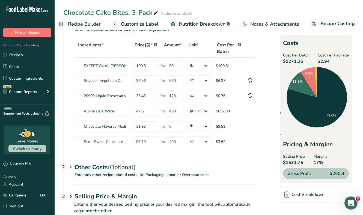
scroll to position [38, 0]
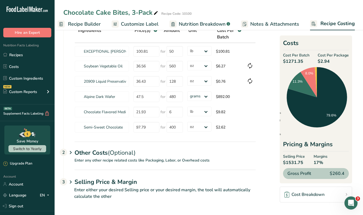
click at [72, 151] on icon at bounding box center [70, 153] width 7 height 10
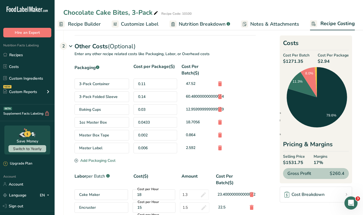
scroll to position [146, 0]
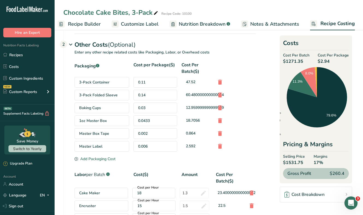
click at [145, 143] on div "0.006" at bounding box center [156, 146] width 44 height 11
click at [145, 147] on div "0.006" at bounding box center [156, 146] width 44 height 11
click at [170, 151] on div "0.006" at bounding box center [156, 146] width 44 height 11
click at [86, 28] on link "Recipe Builder" at bounding box center [79, 24] width 43 height 12
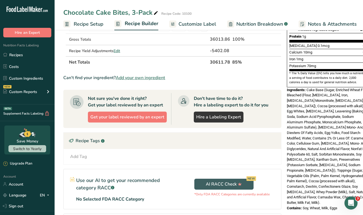
click at [78, 21] on span "Recipe Setup" at bounding box center [89, 23] width 30 height 7
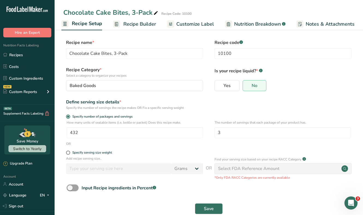
click at [130, 22] on span "Recipe Builder" at bounding box center [140, 23] width 33 height 7
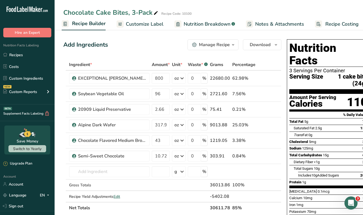
click at [331, 25] on span "Recipe Costing" at bounding box center [342, 23] width 33 height 7
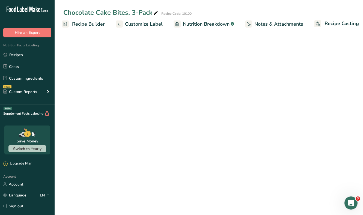
scroll to position [0, 57]
select select "12"
select select "5"
select select "12"
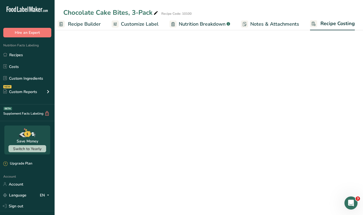
select select "5"
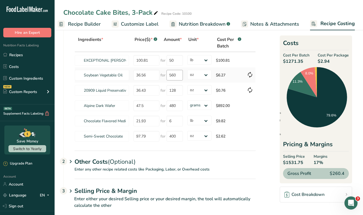
scroll to position [23, 0]
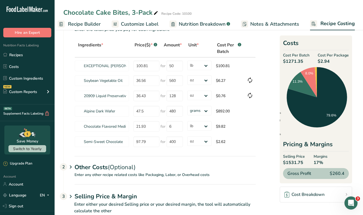
click at [83, 22] on span "Recipe Builder" at bounding box center [84, 23] width 33 height 7
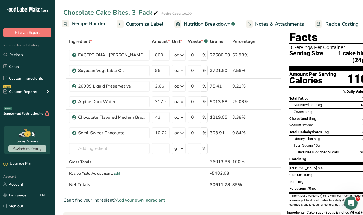
click at [337, 23] on span "Recipe Costing" at bounding box center [342, 23] width 33 height 7
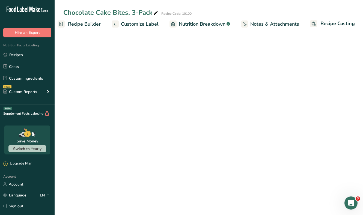
select select "12"
select select "5"
select select "12"
select select "5"
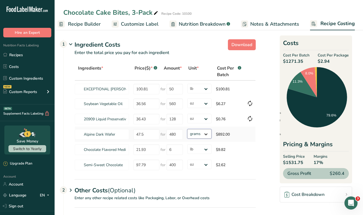
click at [199, 136] on select "grams kg mg mcg lb oz" at bounding box center [199, 134] width 24 height 10
select select "5"
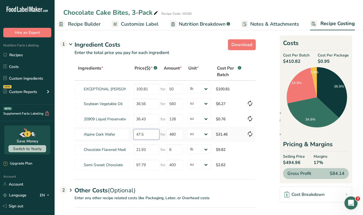
drag, startPoint x: 146, startPoint y: 137, endPoint x: 131, endPoint y: 136, distance: 15.4
click at [131, 136] on tr "Alpine Dark Wafer 47.5 for 480 grams kg mg mcg lb oz $31.46" at bounding box center [165, 134] width 181 height 15
type input "51.30"
click at [172, 130] on div "Ingredients * Price($) * .a-a{fill:#347362;}.b-a{fill:#fff;} Amount * Unit * Co…" at bounding box center [165, 118] width 181 height 110
click at [173, 133] on input "480" at bounding box center [175, 134] width 16 height 11
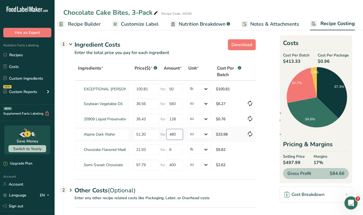
click at [173, 133] on input "480" at bounding box center [175, 134] width 16 height 11
type input "400"
click at [263, 161] on section "Download Ingredient Costs 1 Enter the total price you pay for each ingredient I…" at bounding box center [208, 140] width 291 height 207
click at [86, 24] on span "Recipe Builder" at bounding box center [84, 23] width 33 height 7
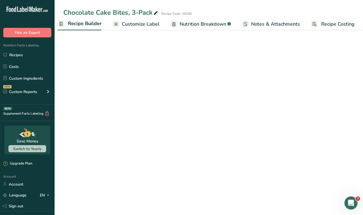
scroll to position [0, 53]
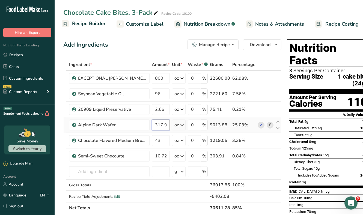
click at [160, 123] on input "317.95" at bounding box center [161, 125] width 18 height 11
type input "323"
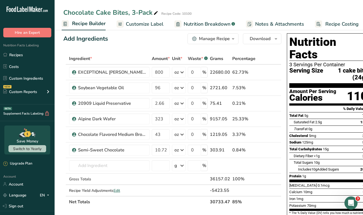
scroll to position [0, 0]
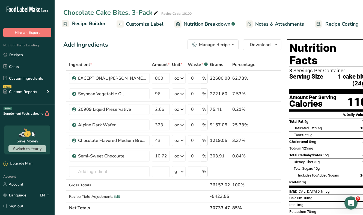
click at [335, 22] on span "Recipe Costing" at bounding box center [342, 23] width 33 height 7
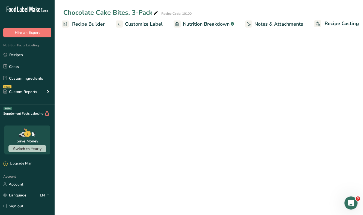
scroll to position [0, 57]
select select "12"
select select "5"
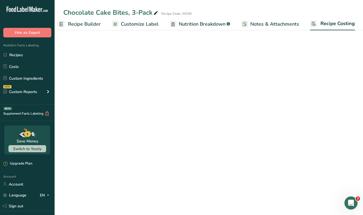
select select "12"
select select "5"
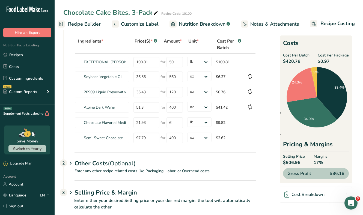
scroll to position [38, 0]
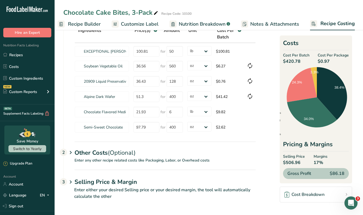
click at [101, 164] on p "Enter any other recipe related costs like Packaging, Labor, or Overhead costs" at bounding box center [160, 164] width 192 height 12
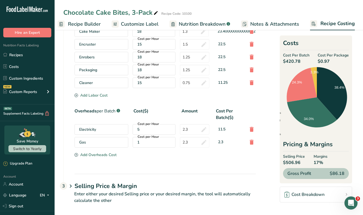
scroll to position [307, 0]
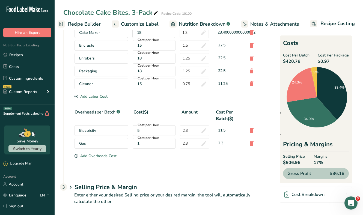
click at [74, 186] on icon at bounding box center [70, 188] width 7 height 10
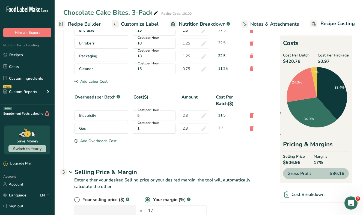
scroll to position [338, 0]
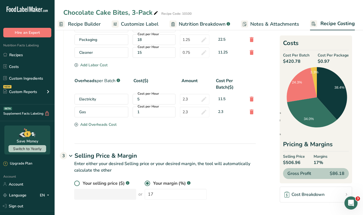
click at [79, 184] on span at bounding box center [76, 183] width 5 height 5
click at [78, 184] on input "radio" at bounding box center [76, 184] width 4 height 4
radio input "true"
radio input "false"
click at [98, 194] on input "number" at bounding box center [105, 194] width 62 height 11
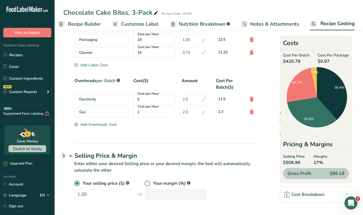
click at [233, 189] on div "Your selling price ($) .a-a{fill:#347362;}.b-a{fill:#fff;} 1.30 or Your margin …" at bounding box center [165, 190] width 182 height 20
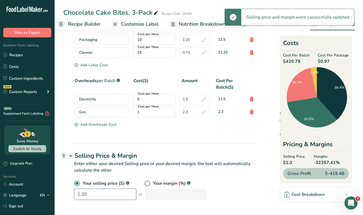
drag, startPoint x: 88, startPoint y: 194, endPoint x: 73, endPoint y: 193, distance: 15.1
click at [73, 193] on div "Your selling price ($) .a-a{fill:#347362;}.b-a{fill:#fff;} 1.30 or Your margin …" at bounding box center [159, 193] width 193 height 26
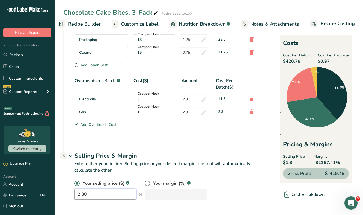
type input "2.30"
click at [218, 191] on div "Your selling price ($) .a-a{fill:#347362;}.b-a{fill:#fff;} 2.30 or Your margin …" at bounding box center [165, 190] width 182 height 20
click at [145, 183] on span at bounding box center [147, 183] width 5 height 5
click at [145, 183] on input "radio" at bounding box center [147, 184] width 4 height 4
radio input "true"
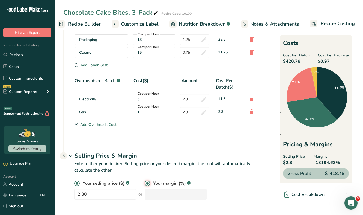
radio input "false"
click at [154, 193] on input "number" at bounding box center [176, 194] width 62 height 11
type input "20"
click at [231, 176] on p "Enter either your desired Selling price or your desired margin, the tool will a…" at bounding box center [159, 171] width 193 height 20
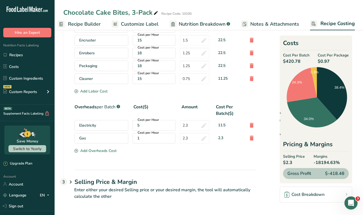
scroll to position [312, 0]
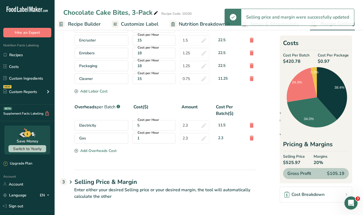
click at [181, 186] on h1 "Selling Price & Margin" at bounding box center [165, 182] width 181 height 9
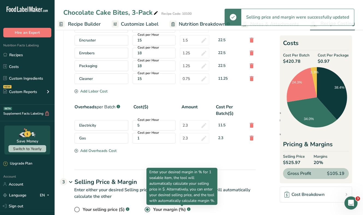
scroll to position [338, 0]
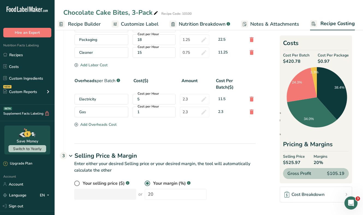
click at [315, 198] on link "Cost Breakdown" at bounding box center [316, 195] width 72 height 16
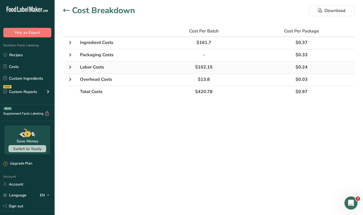
click at [67, 65] on icon at bounding box center [70, 67] width 7 height 10
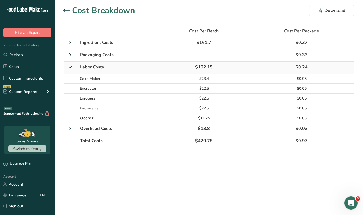
click at [67, 65] on icon at bounding box center [70, 67] width 10 height 7
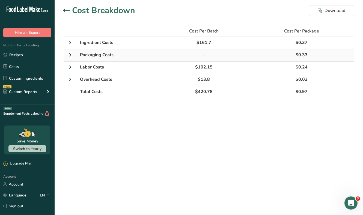
click at [68, 56] on icon at bounding box center [70, 55] width 7 height 10
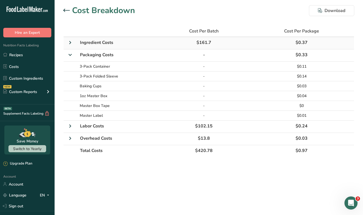
click at [68, 42] on icon at bounding box center [70, 43] width 7 height 10
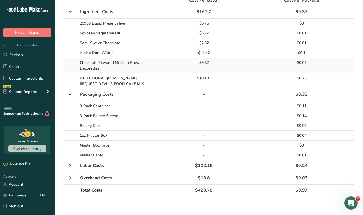
scroll to position [38, 0]
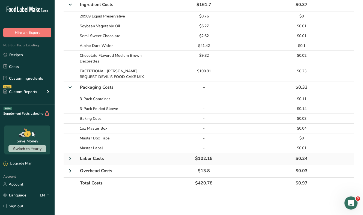
click at [69, 160] on icon at bounding box center [70, 159] width 7 height 10
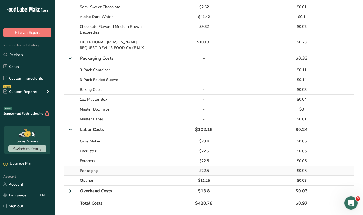
scroll to position [87, 0]
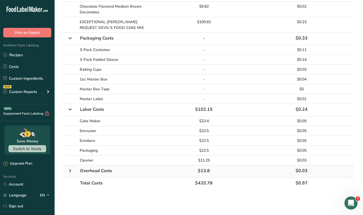
click at [72, 169] on icon at bounding box center [70, 171] width 7 height 10
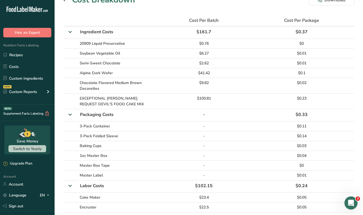
scroll to position [10, 0]
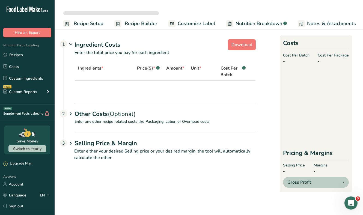
select select "12"
select select "5"
select select "12"
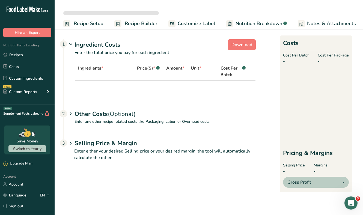
select select "5"
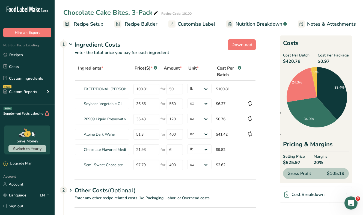
scroll to position [0, 57]
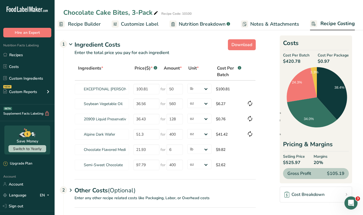
click at [331, 21] on span "Recipe Costing" at bounding box center [338, 23] width 34 height 7
click at [18, 67] on link "Costs" at bounding box center [27, 66] width 55 height 10
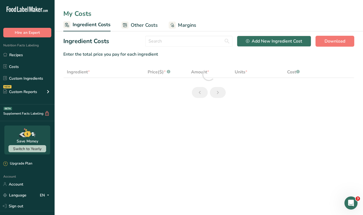
select select "5"
select select "12"
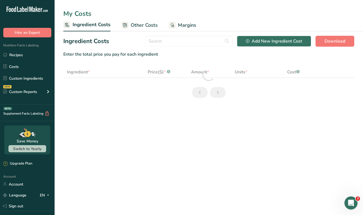
select select "5"
select select "12"
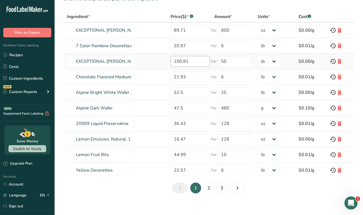
scroll to position [60, 0]
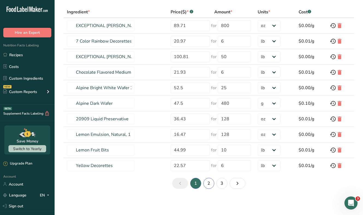
click at [212, 187] on link "2" at bounding box center [209, 183] width 11 height 11
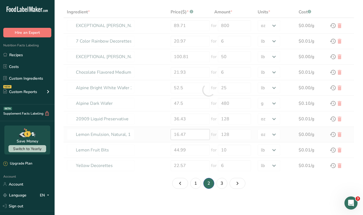
type input "White Decorettes"
type input "23.29"
type input "6"
select select "12"
type input "Rainbow Sprinkles"
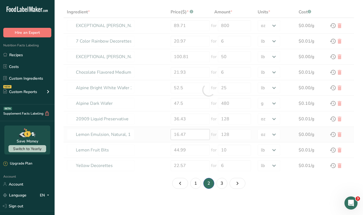
type input "32.7"
type input "10"
type input "Chocolate Sprinkles"
type input "38.23"
type input "10"
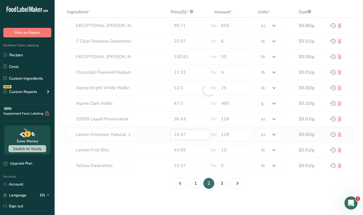
type input "[PERSON_NAME] EXCEPTIONAL [PERSON_NAME] REQUEST WHITE CAKE MIX MB 50 LB"
type input "76.85"
type input "50"
type input "Semi-Sweet Chocolate"
type input "97.79"
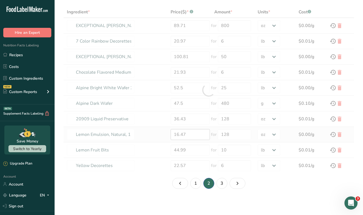
type input "400"
select select "5"
type input "[PERSON_NAME] EXCEPTIONAL® [PERSON_NAME] REQUEST® [PERSON_NAME] FOOD CAKE MIX M…"
type input "97.95"
type input "800"
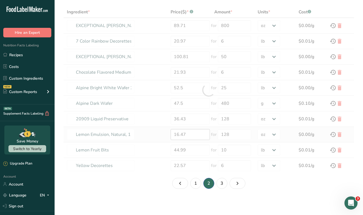
select select "5"
type input "Soybean Vegetable Oil"
type input "40.92"
type input "35"
select select "12"
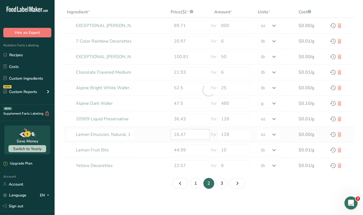
type input "Beverages, water, tap, municipal"
type input "36.43"
select select "-1"
type input "Leavening agents, baking soda"
type input "0.08"
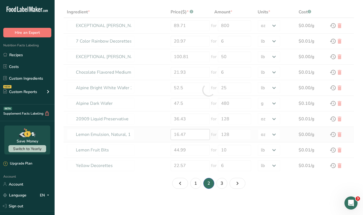
type input "5"
select select "-1"
type input "Vanilla extract"
type input "0.08"
type input "4"
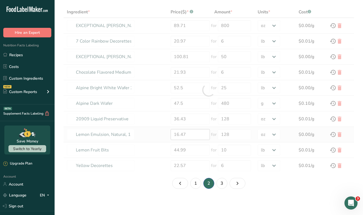
select select "-1"
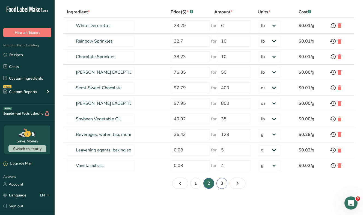
click at [221, 183] on link "3" at bounding box center [222, 183] width 11 height 11
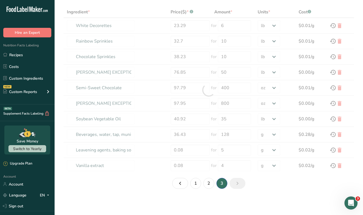
type input "Butter, without salt"
type input "0.4"
type input "200"
select select "-1"
type input "Leavening agents, baking powder, low-sodium"
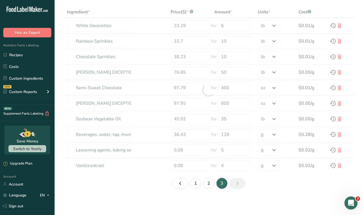
type input "1"
type input "3"
select select "-1"
type input "Egg, whole, raw, fresh"
type input "0.12"
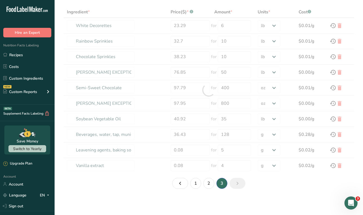
type input "88"
select select "-1"
type input "Sugars, granulated"
type input "0.13"
type input "200"
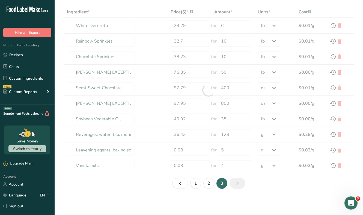
select select "-1"
type input "Wheat flour, white, all-purpose, self-rising, enriched"
type input "1.28"
type input "1"
select select "1"
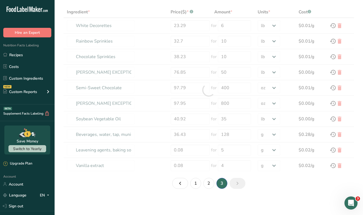
type input "Sugars, brown"
type input "0.2"
type input "200"
select select "-1"
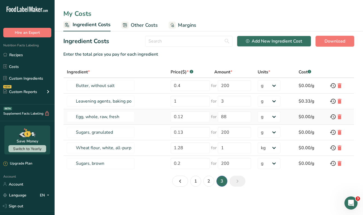
scroll to position [0, 0]
click at [210, 181] on link "2" at bounding box center [209, 181] width 11 height 11
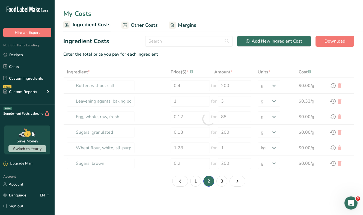
type input "White Decorettes"
type input "23.29"
type input "6"
select select "12"
type input "Rainbow Sprinkles"
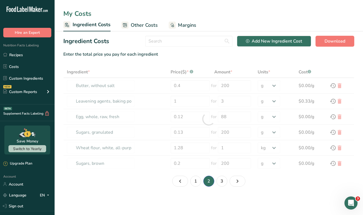
type input "32.7"
type input "10"
select select "12"
type input "Chocolate Sprinkles"
type input "38.23"
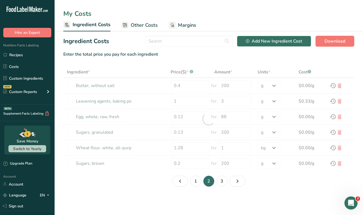
type input "10"
select select "12"
type input "[PERSON_NAME] EXCEPTIONAL [PERSON_NAME] REQUEST WHITE CAKE MIX MB 50 LB"
type input "76.85"
type input "50"
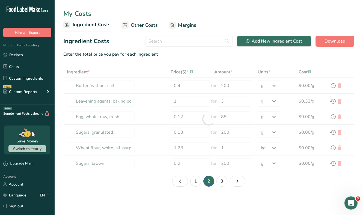
select select "12"
type input "Semi-Sweet Chocolate"
type input "97.79"
type input "400"
select select "5"
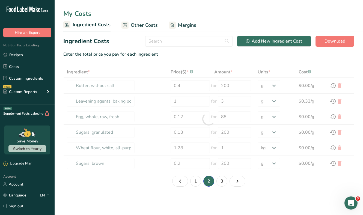
type input "[PERSON_NAME] EXCEPTIONAL® [PERSON_NAME] REQUEST® [PERSON_NAME] FOOD CAKE MIX M…"
type input "97.95"
type input "800"
select select "5"
select select "12"
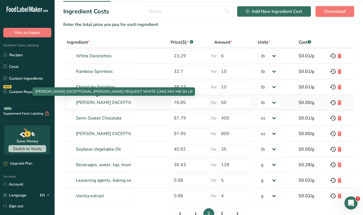
scroll to position [60, 0]
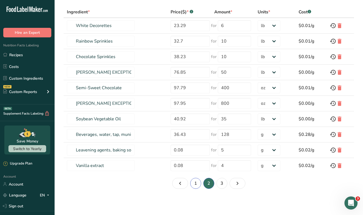
click at [192, 182] on link "1" at bounding box center [195, 183] width 11 height 11
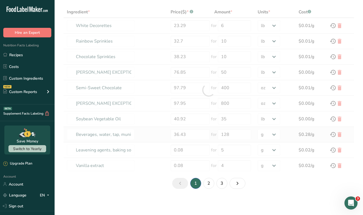
type input "EXCEPTIONAL [PERSON_NAME] REQUEST RED VELVET CAKE MIX"
type input "89.71"
type input "800"
select select "5"
type input "7 Color Rainbow Decorettes"
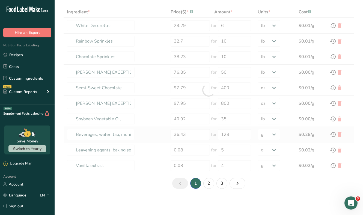
type input "20.97"
type input "6"
type input "EXCEPTIONAL [PERSON_NAME] REQUEST DEVIL'S FOOD CAKE MIX"
type input "100.81"
type input "50"
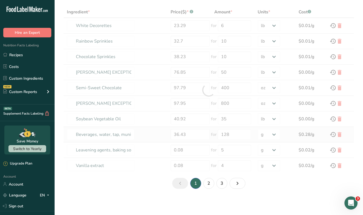
type input "Chocolate Flavored Medium Brown Decorettes"
type input "21.93"
type input "6"
type input "Alpine Bright White Wafer 25#"
type input "52.5"
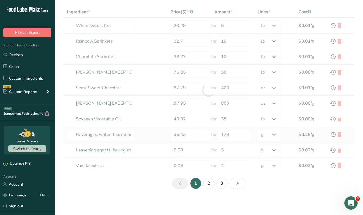
type input "25"
select select "12"
type input "Alpine Dark Wafer"
type input "47.5"
type input "480"
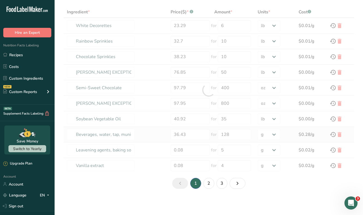
select select "-1"
type input "20909 Liquid Preservative"
type input "36.43"
type input "128"
select select "5"
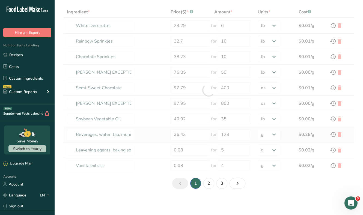
type input "Lemon Emulsion, Natural, 1 Ga"
type input "16.47"
select select "5"
type input "Lemon Fruit Bits"
type input "44.99"
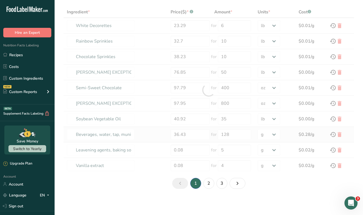
type input "10"
select select "12"
type input "Yellow Decorettes"
type input "22.57"
type input "6"
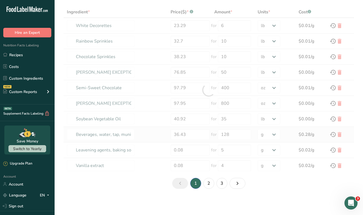
select select "12"
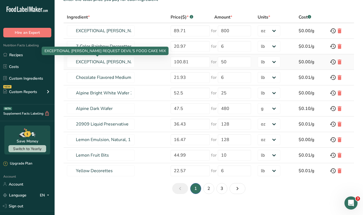
scroll to position [53, 0]
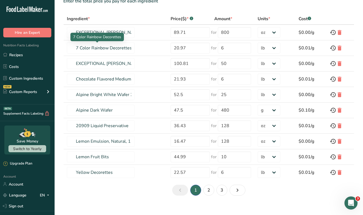
click at [102, 34] on p "7 Color Rainbow Decorettes" at bounding box center [97, 37] width 48 height 6
click at [211, 185] on div "Ingredient * Price($) * .a-a{fill:#347362;}.b-a{fill:#fff;} Amount * Units * Co…" at bounding box center [208, 104] width 291 height 183
click at [210, 189] on link "2" at bounding box center [209, 190] width 11 height 11
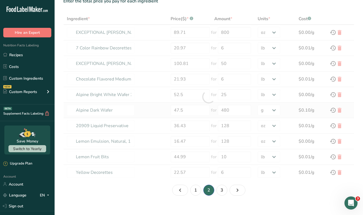
type input "White Decorettes"
type input "23.29"
type input "6"
select select "12"
type input "Rainbow Sprinkles"
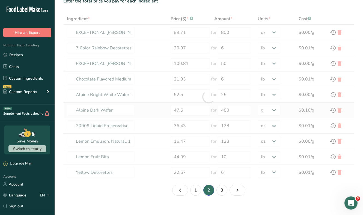
type input "32.7"
type input "10"
type input "Chocolate Sprinkles"
type input "38.23"
type input "10"
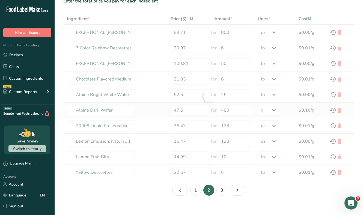
type input "[PERSON_NAME] EXCEPTIONAL [PERSON_NAME] REQUEST WHITE CAKE MIX MB 50 LB"
type input "76.85"
type input "50"
type input "Semi-Sweet Chocolate"
type input "97.79"
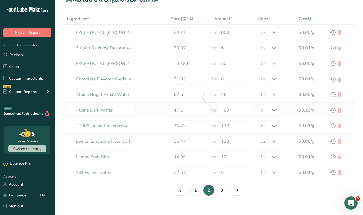
type input "400"
select select "5"
type input "[PERSON_NAME] EXCEPTIONAL® [PERSON_NAME] REQUEST® [PERSON_NAME] FOOD CAKE MIX M…"
type input "97.95"
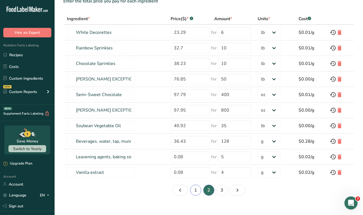
click at [196, 189] on link "1" at bounding box center [195, 190] width 11 height 11
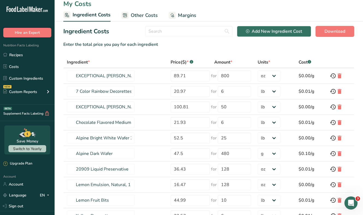
scroll to position [0, 0]
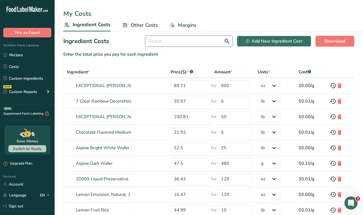
click at [181, 41] on input "text" at bounding box center [188, 41] width 87 height 11
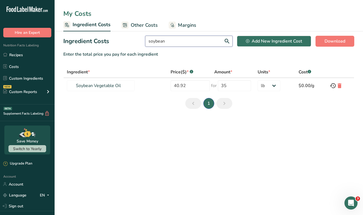
click at [161, 42] on input "soybean" at bounding box center [188, 41] width 87 height 11
click at [170, 43] on input "preser" at bounding box center [188, 41] width 87 height 11
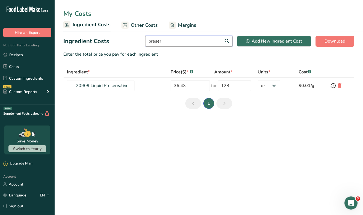
click at [170, 43] on input "preser" at bounding box center [188, 41] width 87 height 11
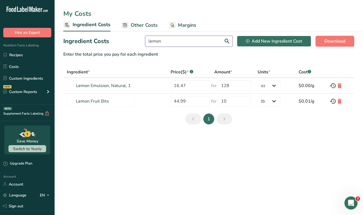
click at [157, 41] on input "lemon" at bounding box center [188, 41] width 87 height 11
click at [198, 40] on input "rainbow" at bounding box center [188, 41] width 87 height 11
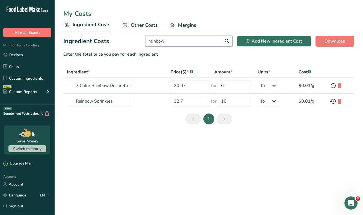
click at [198, 40] on input "rainbow" at bounding box center [188, 41] width 87 height 11
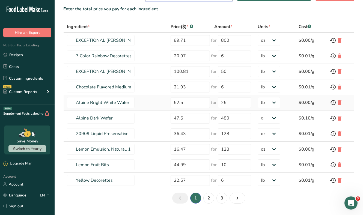
scroll to position [60, 0]
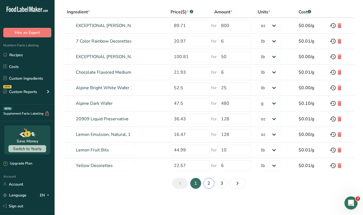
click at [205, 181] on link "2" at bounding box center [209, 183] width 11 height 11
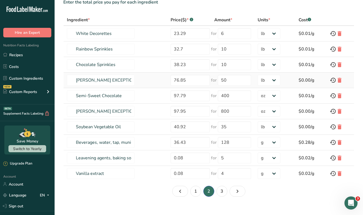
scroll to position [52, 0]
click at [265, 142] on select "g kg mg mcg lb oz" at bounding box center [269, 143] width 23 height 11
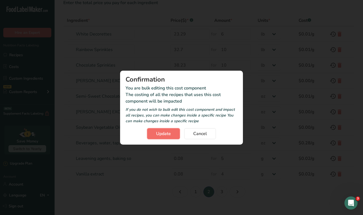
click at [163, 135] on span "Update" at bounding box center [163, 134] width 15 height 7
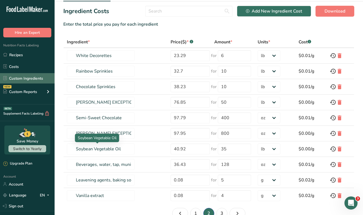
scroll to position [27, 0]
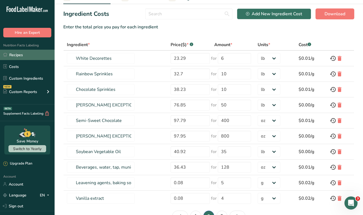
click at [21, 56] on link "Recipes" at bounding box center [27, 55] width 55 height 10
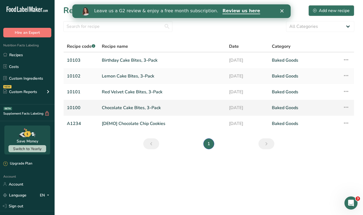
click at [122, 106] on link "Chocolate Cake Bites, 3-Pack" at bounding box center [162, 107] width 121 height 11
